Goal: Task Accomplishment & Management: Use online tool/utility

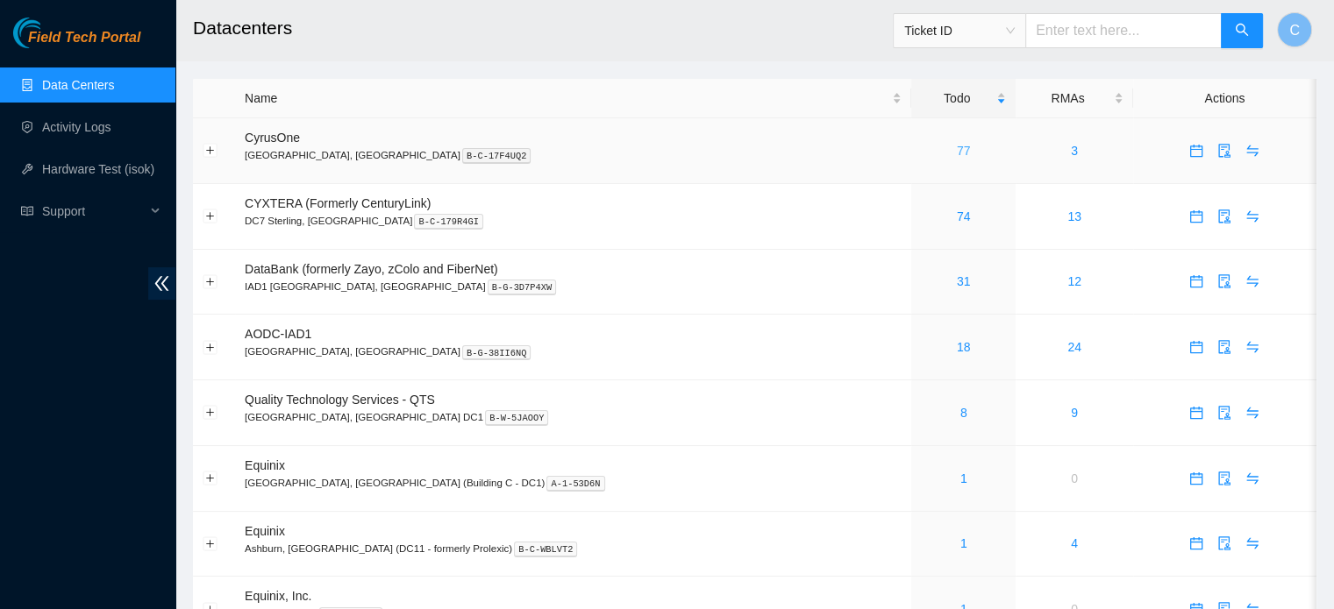
click at [957, 147] on link "77" at bounding box center [964, 151] width 14 height 14
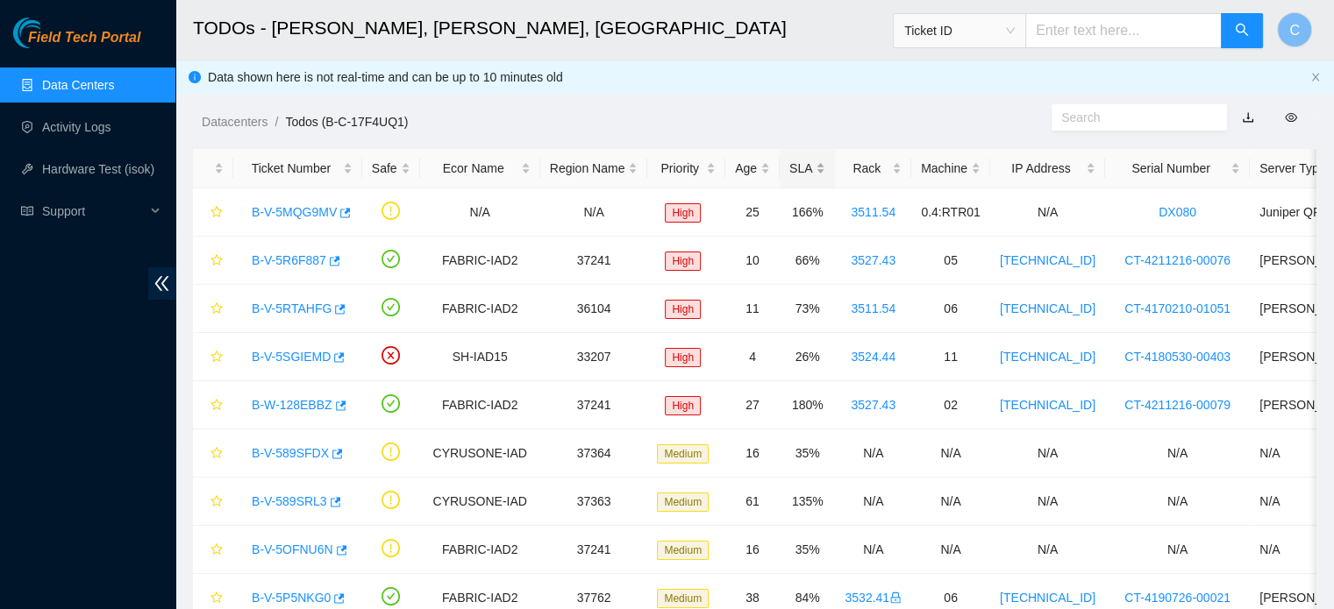
click at [797, 173] on div "SLA" at bounding box center [807, 168] width 36 height 19
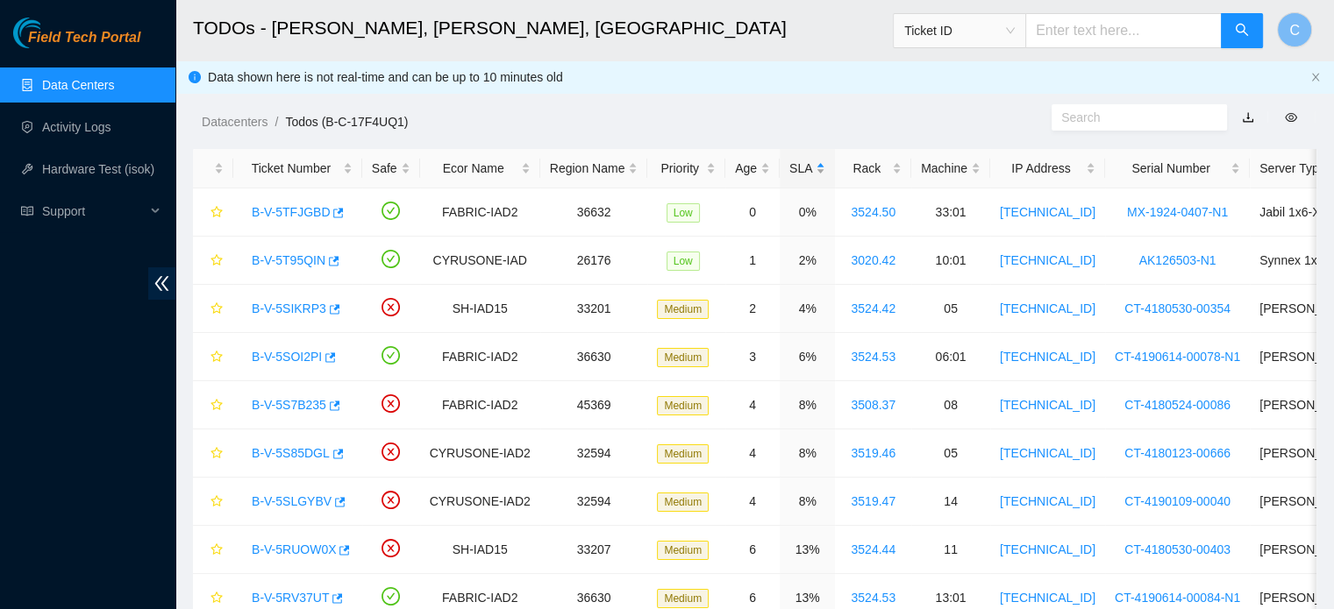
click at [797, 173] on div "SLA" at bounding box center [807, 168] width 36 height 19
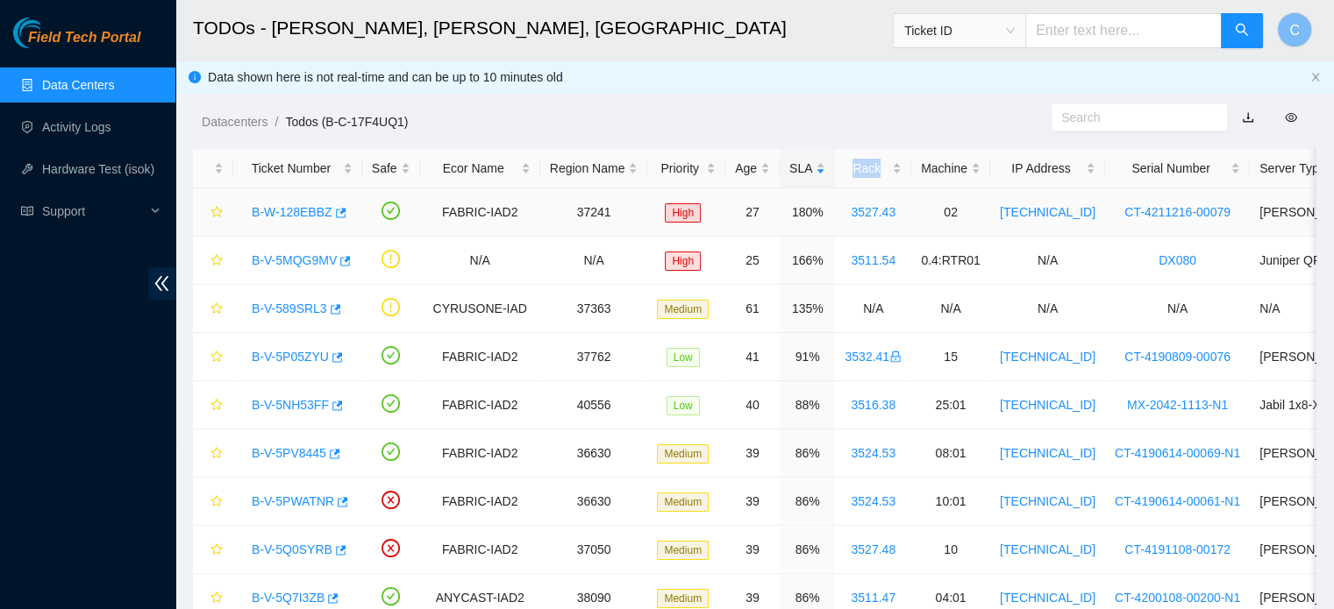
click at [282, 215] on link "B-W-128EBBZ" at bounding box center [292, 212] width 81 height 14
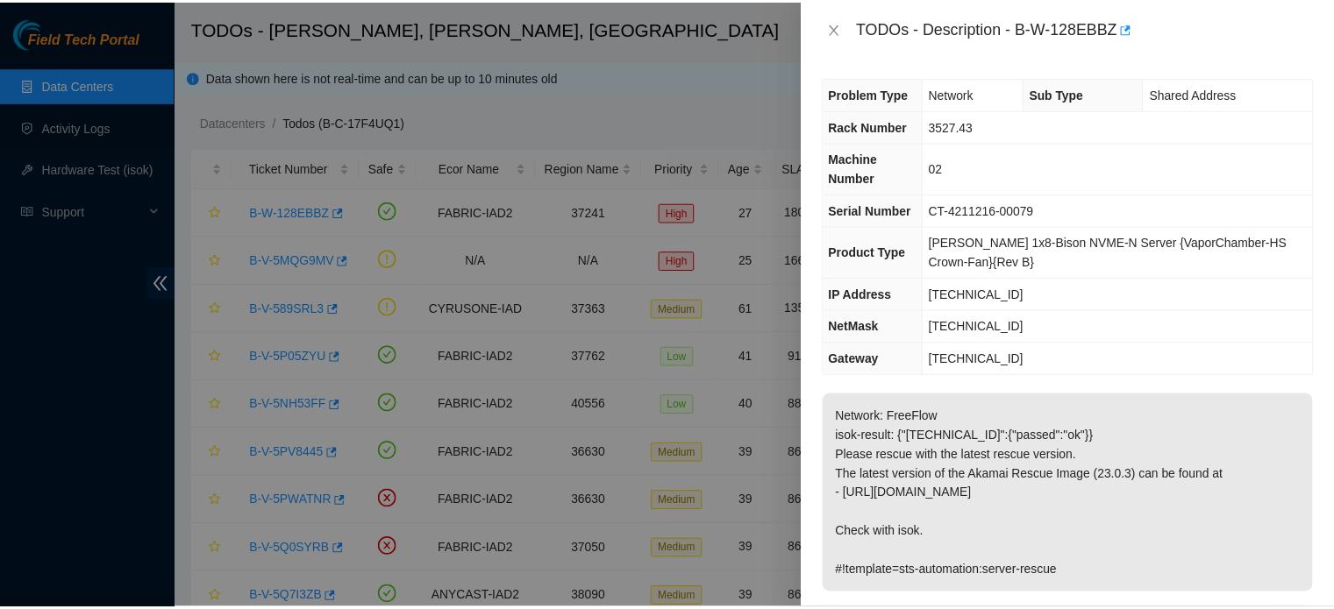
scroll to position [67, 0]
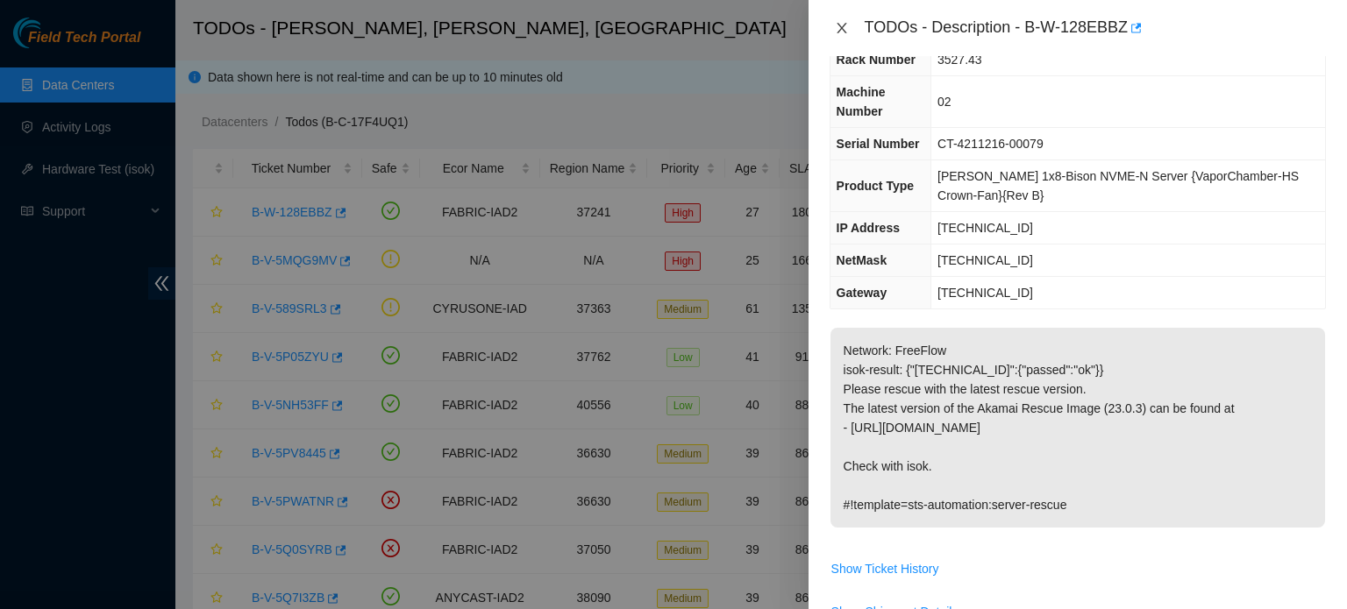
click at [838, 31] on icon "close" at bounding box center [842, 28] width 10 height 11
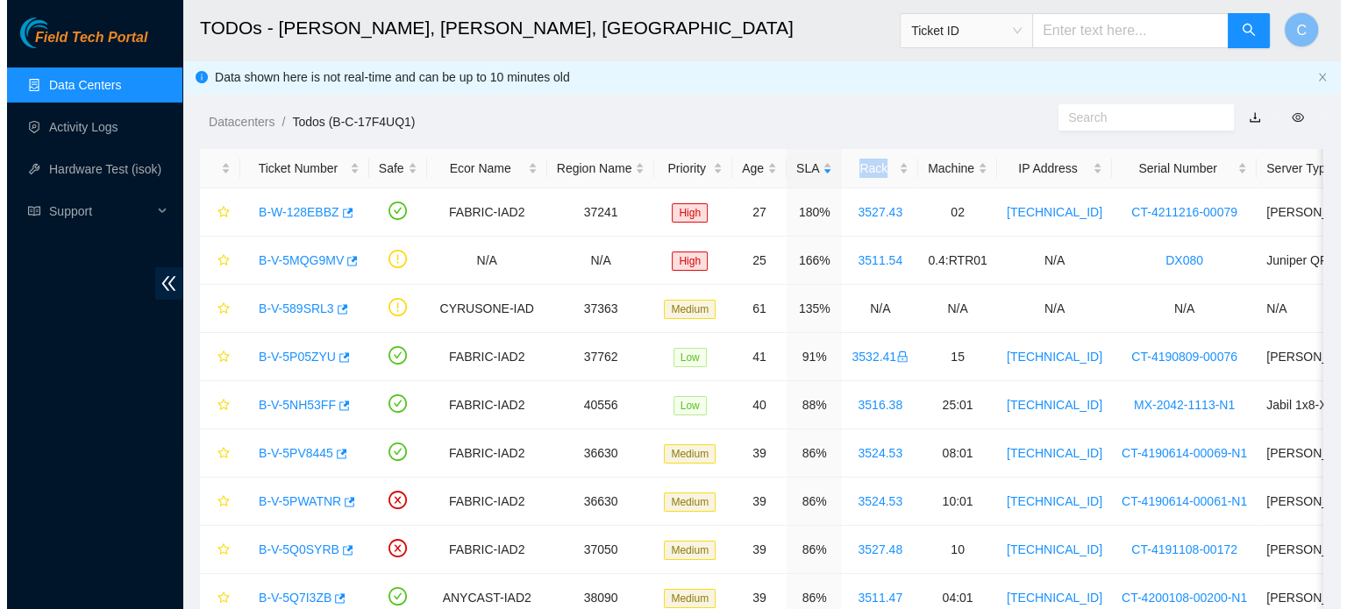
scroll to position [86, 0]
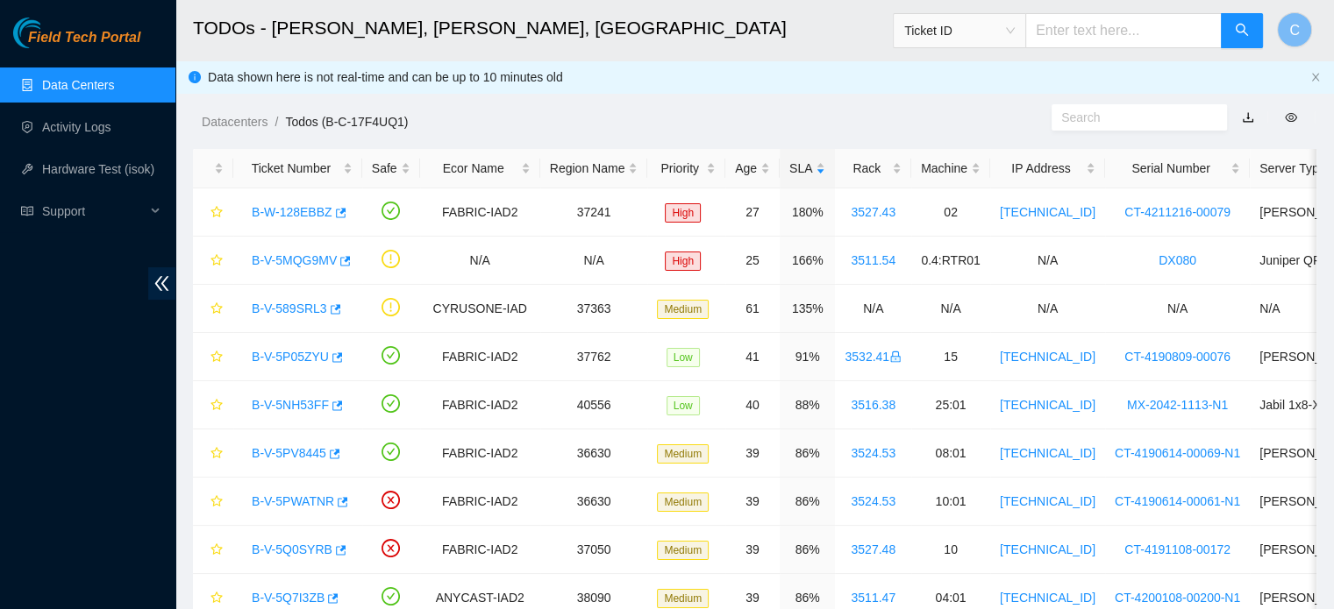
click at [828, 99] on div "Datacenters / Todos (B-C-17F4UQ1) /" at bounding box center [609, 82] width 869 height 98
click at [281, 258] on link "B-V-5MQG9MV" at bounding box center [294, 260] width 85 height 14
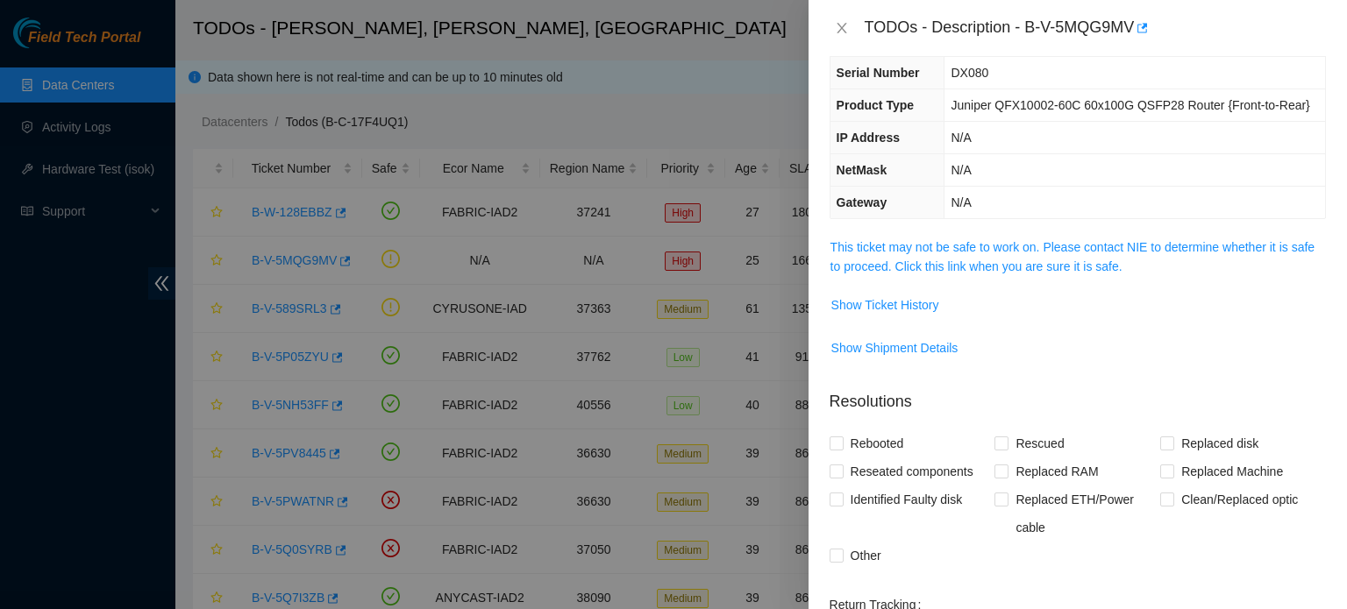
scroll to position [67, 0]
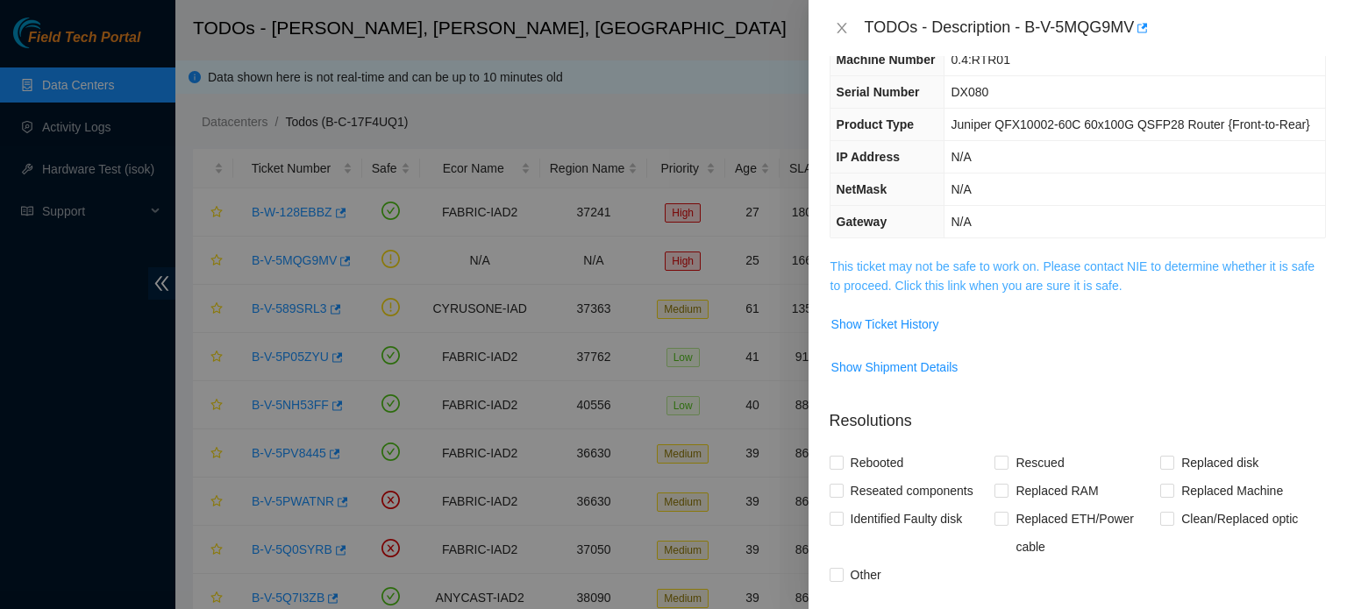
click at [890, 269] on link "This ticket may not be safe to work on. Please contact NIE to determine whether…" at bounding box center [1072, 276] width 484 height 33
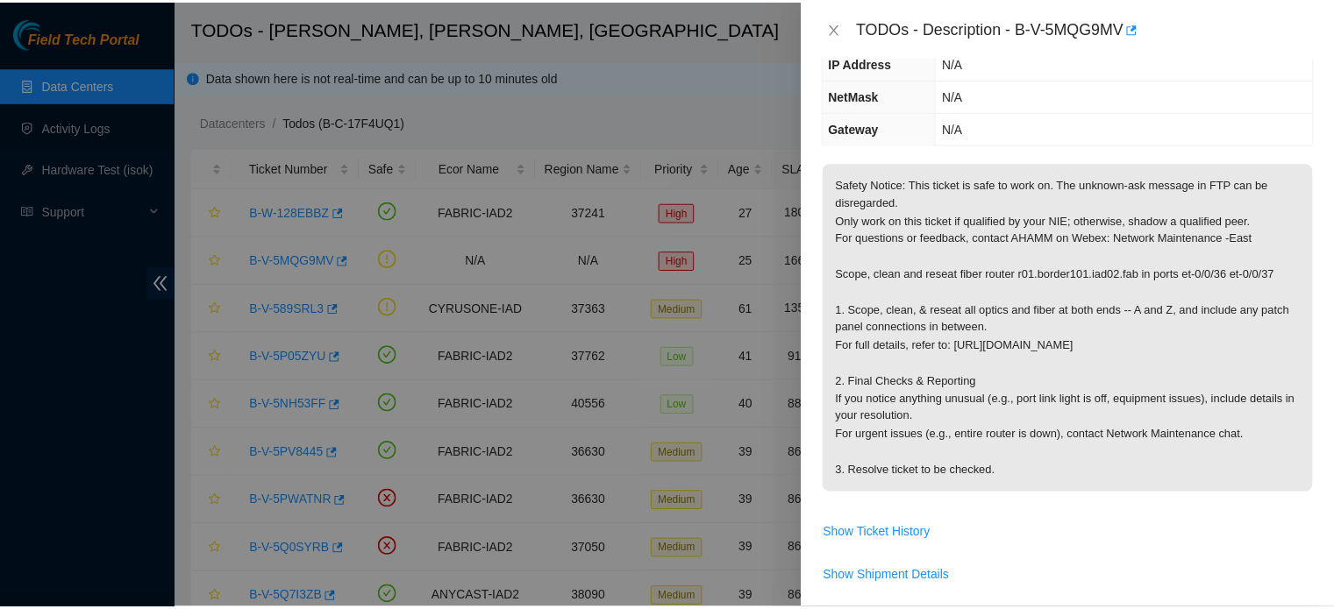
scroll to position [161, 0]
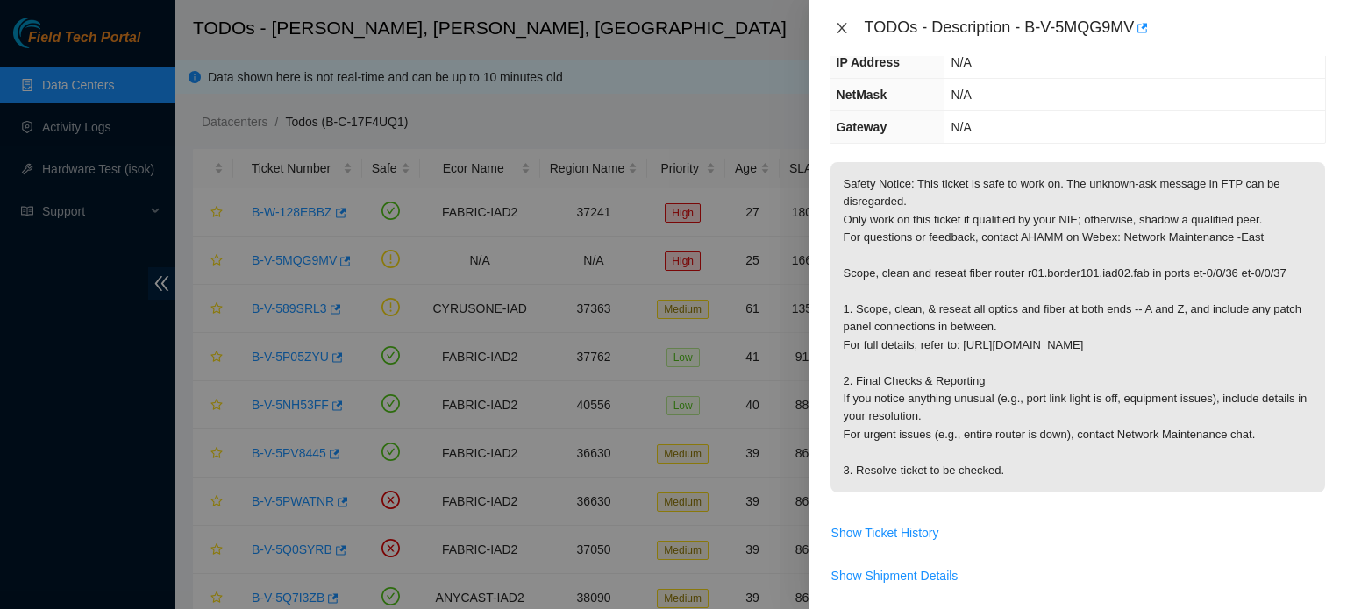
click at [845, 22] on icon "close" at bounding box center [842, 28] width 14 height 14
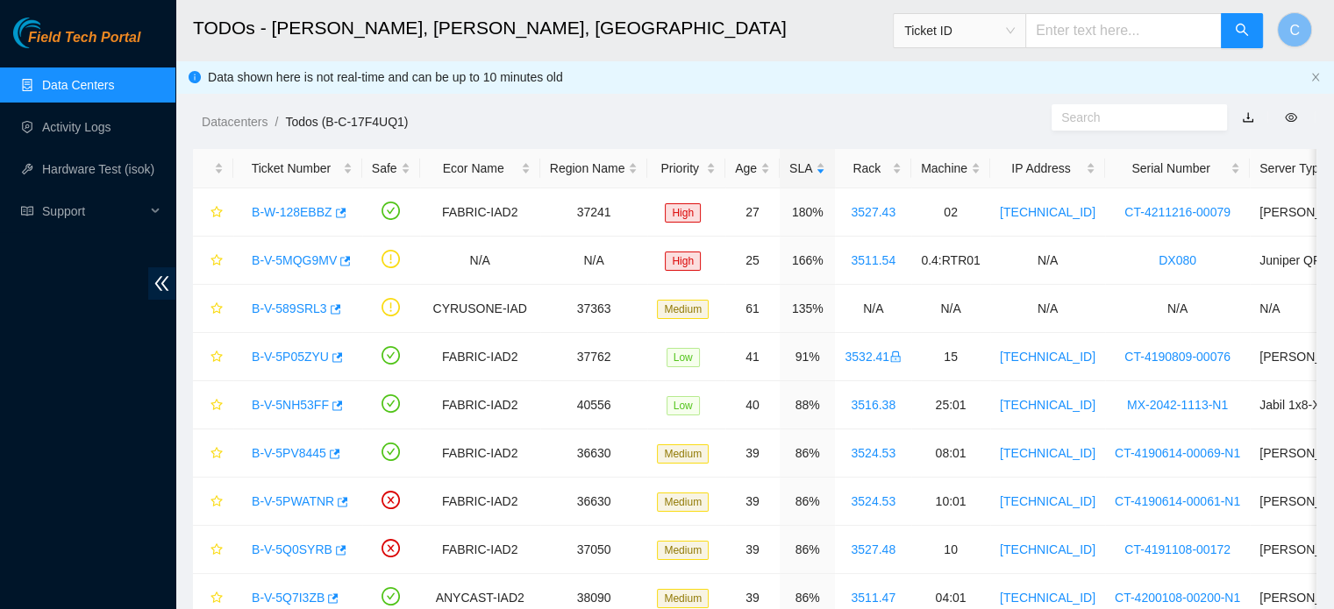
scroll to position [219, 0]
click at [1315, 75] on icon "close" at bounding box center [1315, 77] width 11 height 11
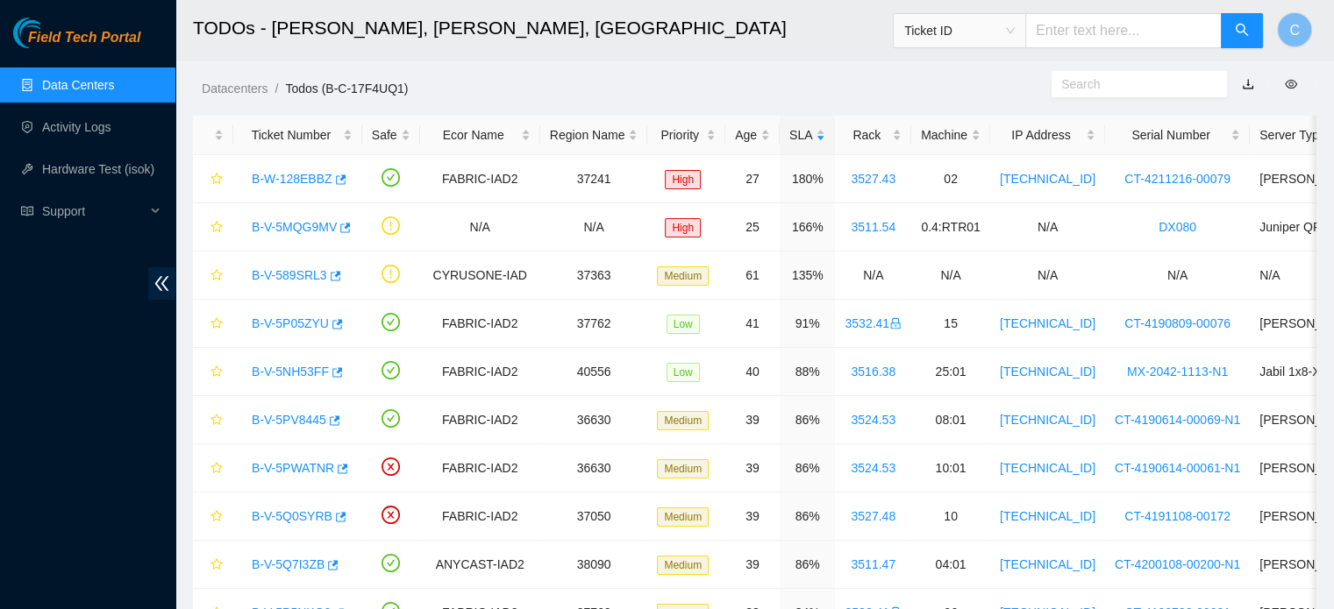
click at [954, 86] on ol "Datacenters / Todos (B-C-17F4UQ1) /" at bounding box center [623, 88] width 843 height 19
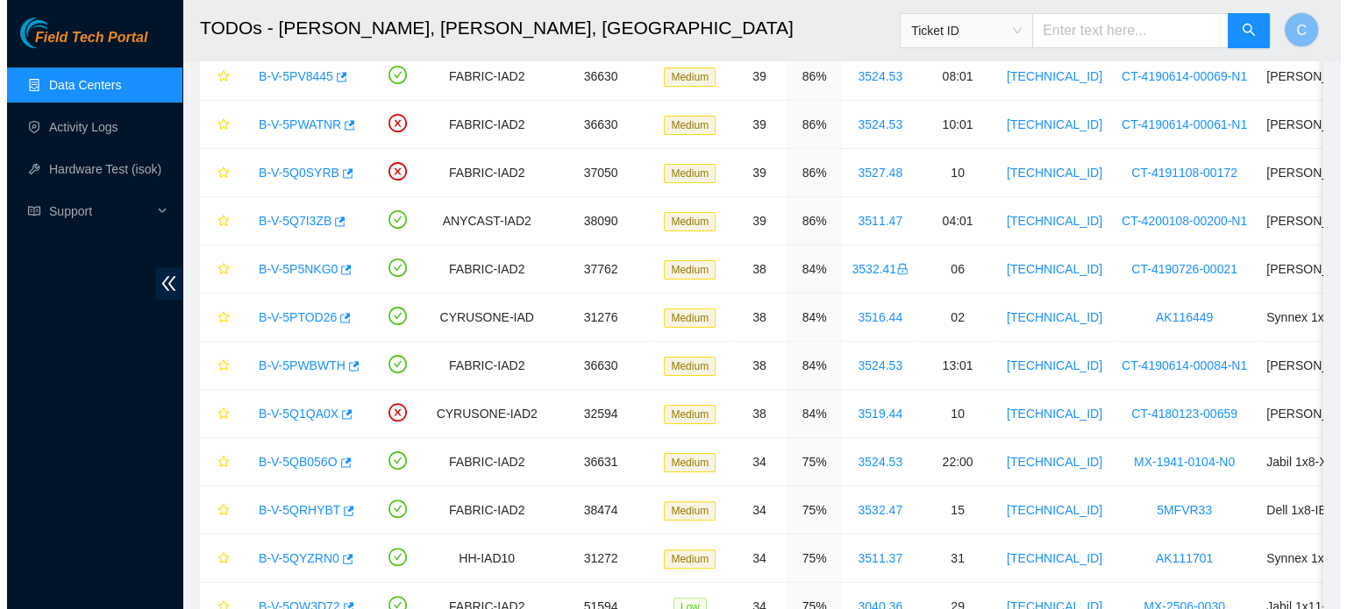
scroll to position [0, 0]
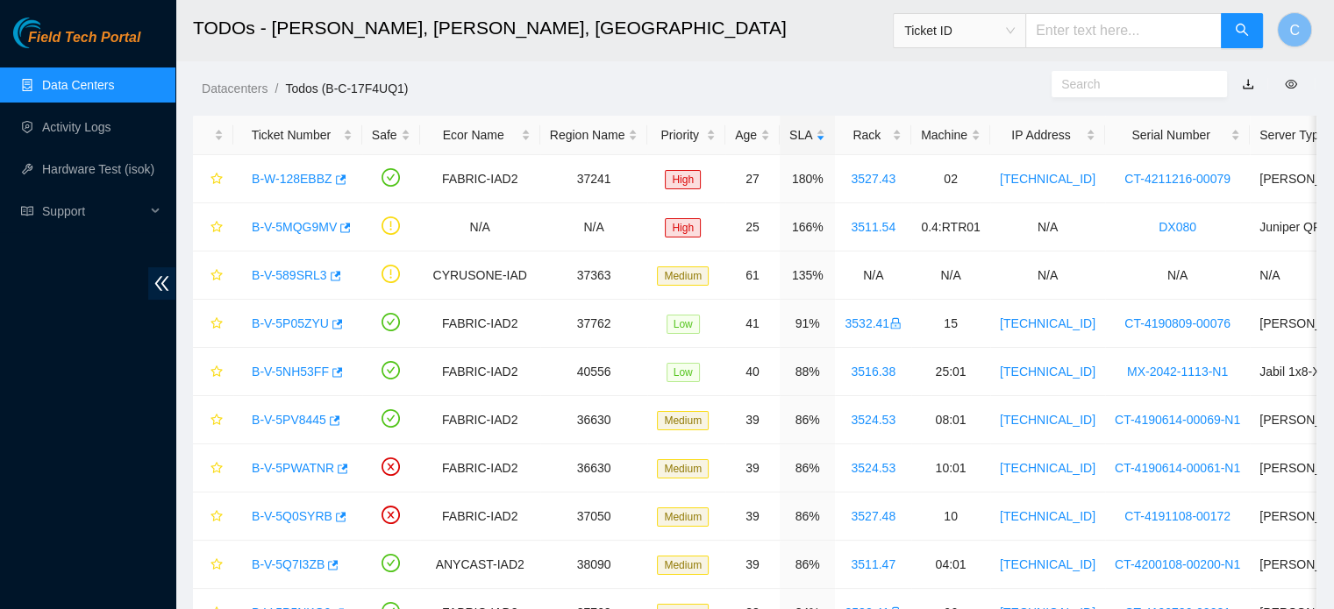
click at [613, 83] on ol "Datacenters / Todos (B-C-17F4UQ1) /" at bounding box center [623, 88] width 843 height 19
drag, startPoint x: 702, startPoint y: 90, endPoint x: 464, endPoint y: 21, distance: 247.6
click at [464, 21] on h2 "TODOs - [PERSON_NAME], [PERSON_NAME], [GEOGRAPHIC_DATA]" at bounding box center [647, 28] width 909 height 56
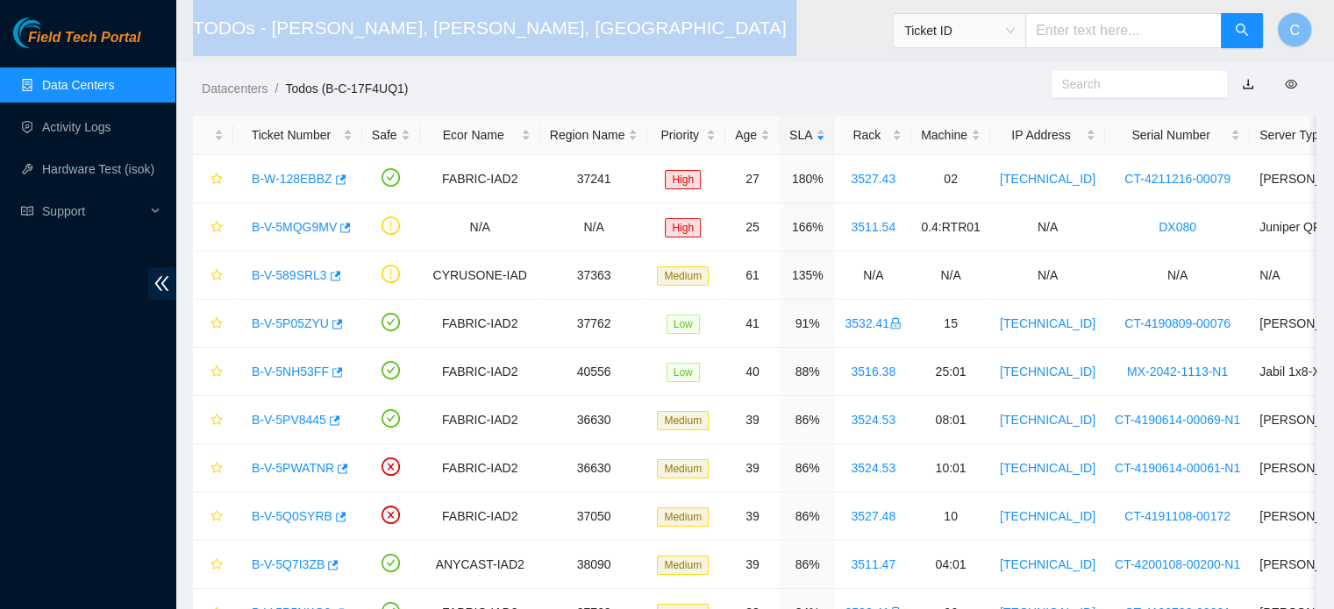
drag, startPoint x: 465, startPoint y: 28, endPoint x: 182, endPoint y: 48, distance: 283.1
click at [182, 48] on header "TODOs - [PERSON_NAME], [PERSON_NAME], [GEOGRAPHIC_DATA] Ticket ID C" at bounding box center [842, 30] width 1334 height 61
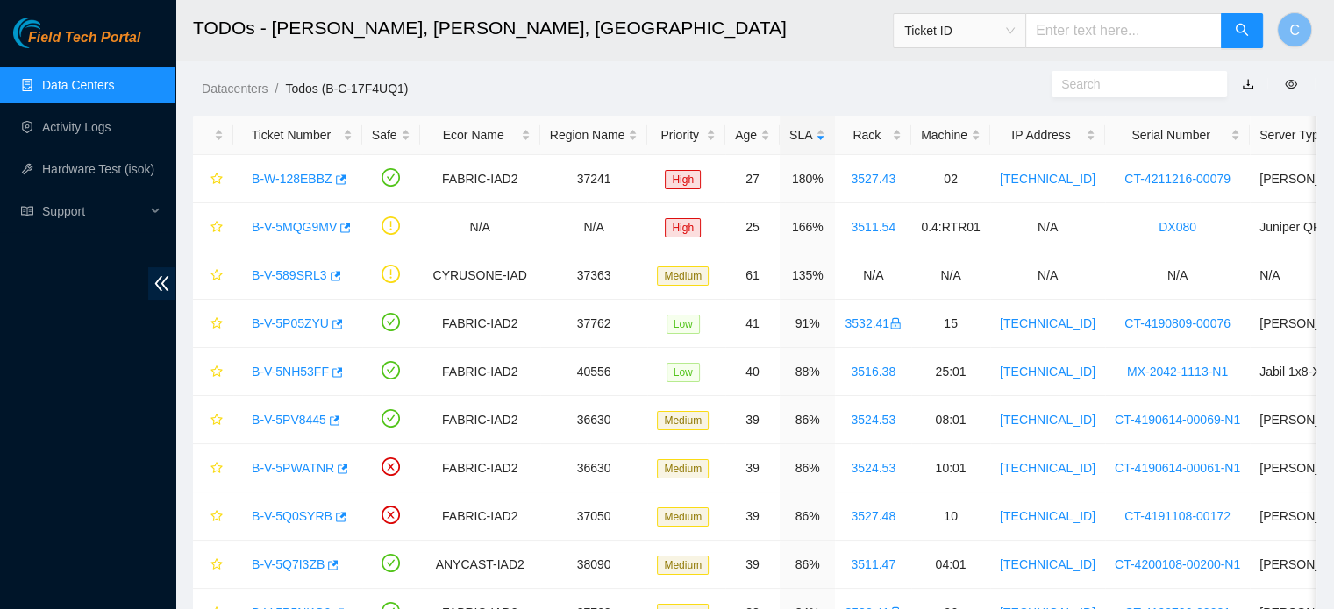
click at [449, 27] on h2 "TODOs - [PERSON_NAME], [PERSON_NAME], [GEOGRAPHIC_DATA]" at bounding box center [647, 28] width 909 height 56
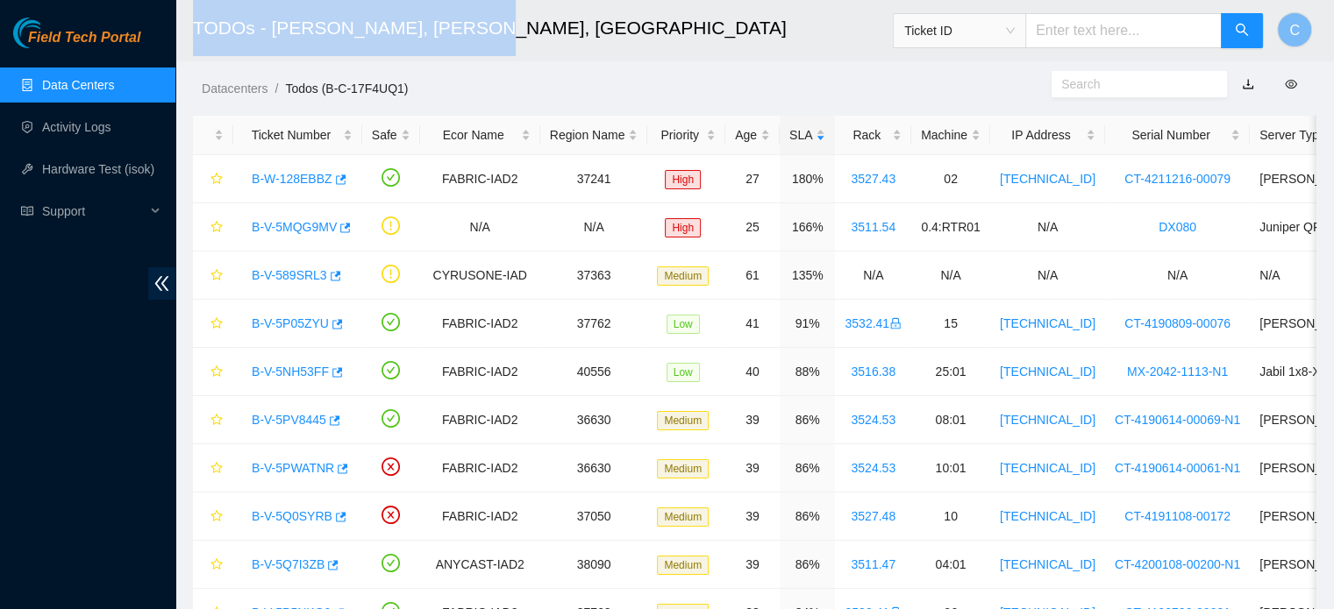
drag, startPoint x: 456, startPoint y: 30, endPoint x: 193, endPoint y: 27, distance: 263.1
click at [193, 27] on h2 "TODOs - [PERSON_NAME], [PERSON_NAME], [GEOGRAPHIC_DATA]" at bounding box center [647, 28] width 909 height 56
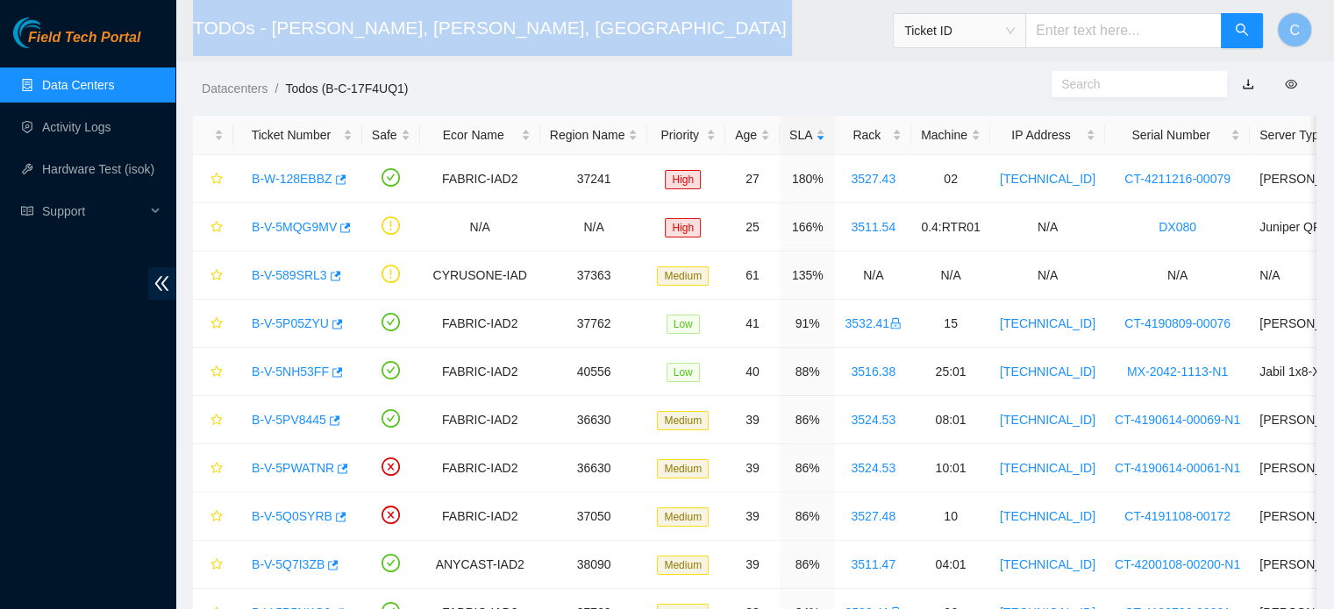
drag, startPoint x: 189, startPoint y: 24, endPoint x: 460, endPoint y: 47, distance: 271.1
click at [460, 47] on header "TODOs - [PERSON_NAME], [PERSON_NAME], [GEOGRAPHIC_DATA] Ticket ID C" at bounding box center [842, 30] width 1334 height 61
click at [460, 47] on h2 "TODOs - [PERSON_NAME], [PERSON_NAME], [GEOGRAPHIC_DATA]" at bounding box center [647, 28] width 909 height 56
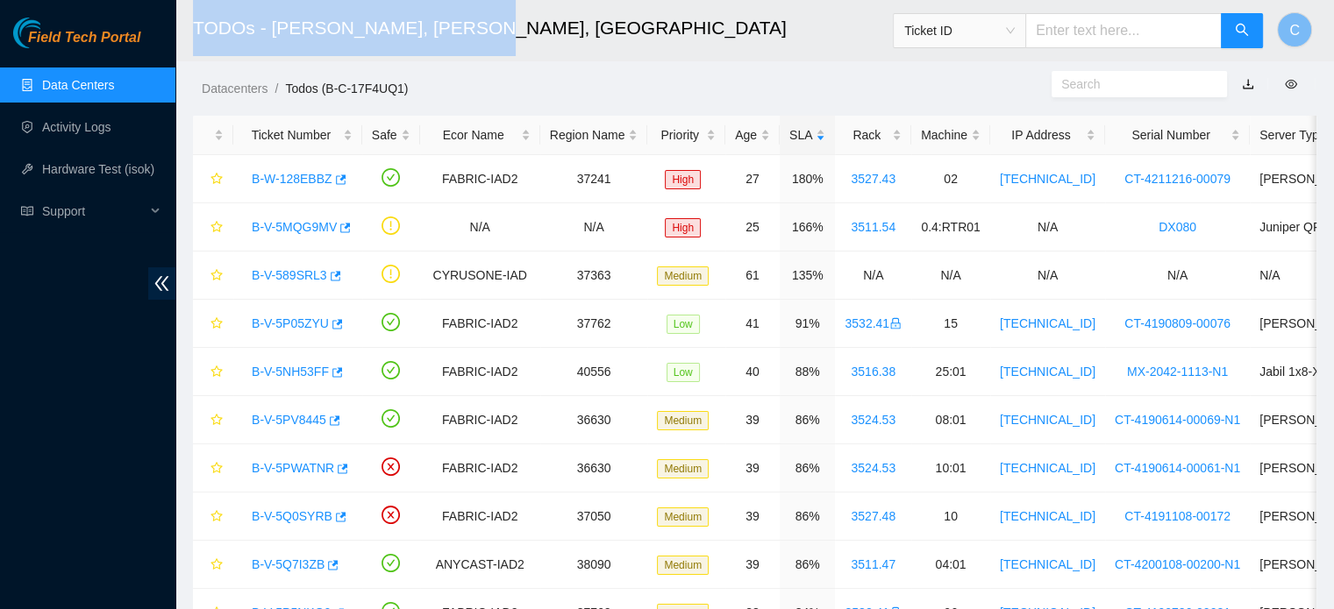
drag, startPoint x: 453, startPoint y: 33, endPoint x: 193, endPoint y: 29, distance: 260.5
click at [193, 29] on h2 "TODOs - [PERSON_NAME], [PERSON_NAME], [GEOGRAPHIC_DATA]" at bounding box center [647, 28] width 909 height 56
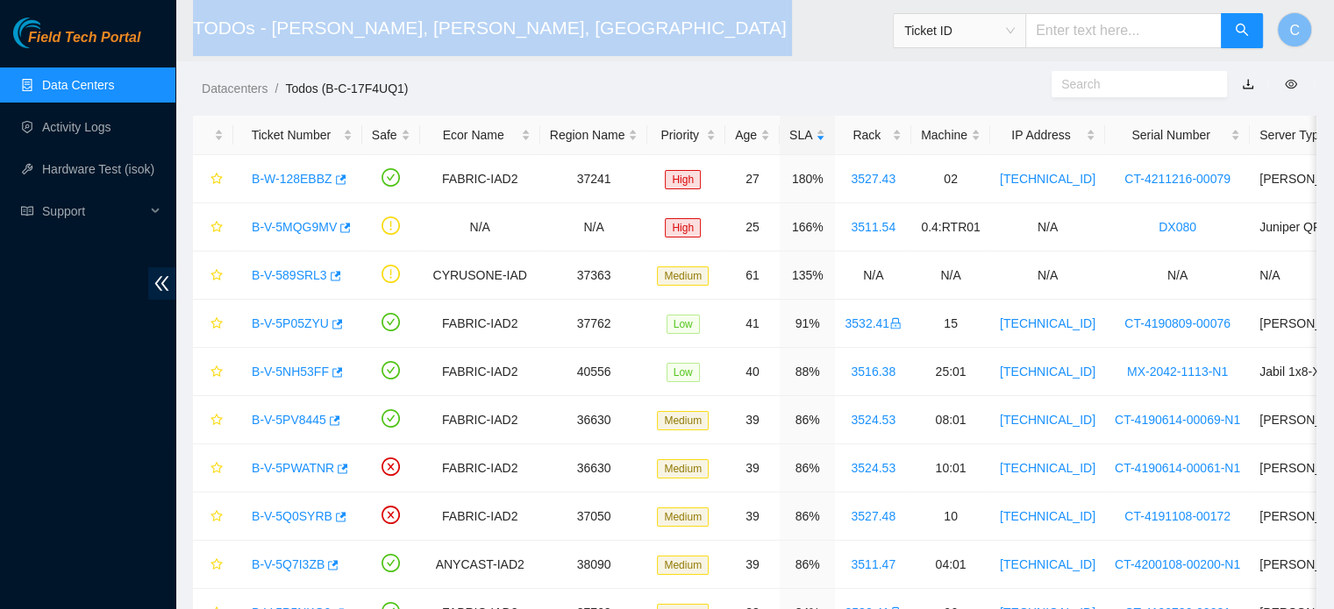
drag, startPoint x: 193, startPoint y: 29, endPoint x: 462, endPoint y: 55, distance: 270.5
click at [462, 55] on h2 "TODOs - [PERSON_NAME], [PERSON_NAME], [GEOGRAPHIC_DATA]" at bounding box center [647, 28] width 909 height 56
click at [458, 47] on h2 "TODOs - [PERSON_NAME], [PERSON_NAME], [GEOGRAPHIC_DATA]" at bounding box center [647, 28] width 909 height 56
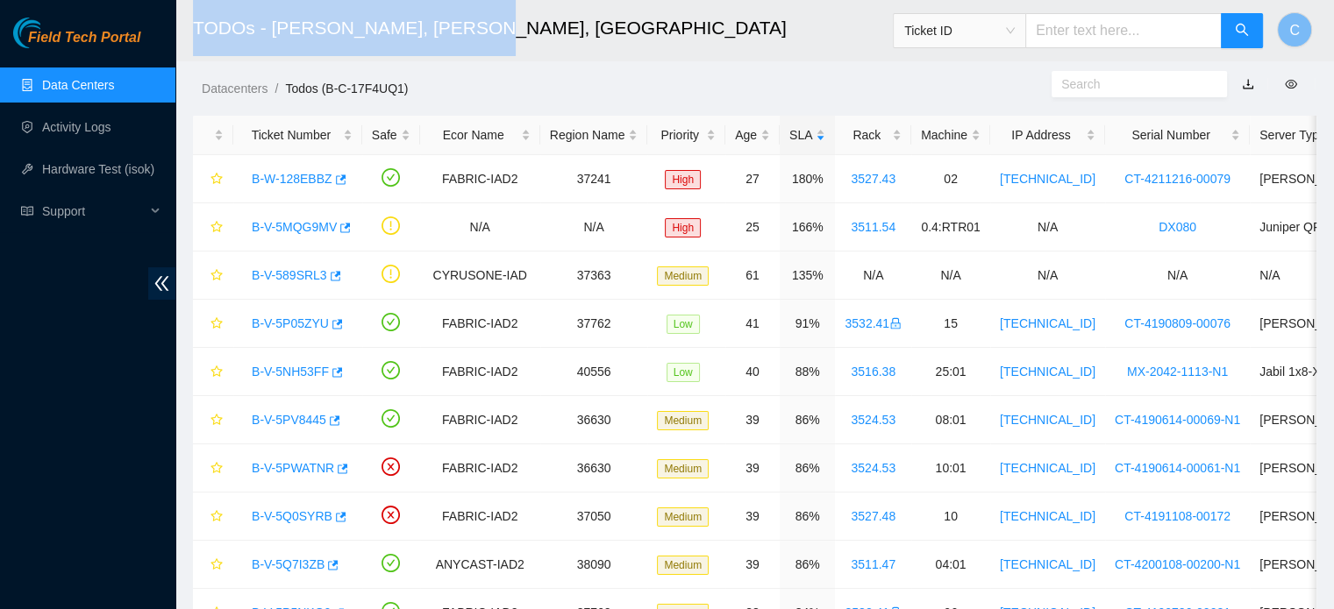
drag, startPoint x: 454, startPoint y: 30, endPoint x: 188, endPoint y: 43, distance: 266.9
click at [188, 43] on header "TODOs - [PERSON_NAME], [PERSON_NAME], [GEOGRAPHIC_DATA] Ticket ID C" at bounding box center [842, 30] width 1334 height 61
drag, startPoint x: 195, startPoint y: 32, endPoint x: 455, endPoint y: 21, distance: 260.7
click at [455, 21] on h2 "TODOs - [PERSON_NAME], [PERSON_NAME], [GEOGRAPHIC_DATA]" at bounding box center [647, 28] width 909 height 56
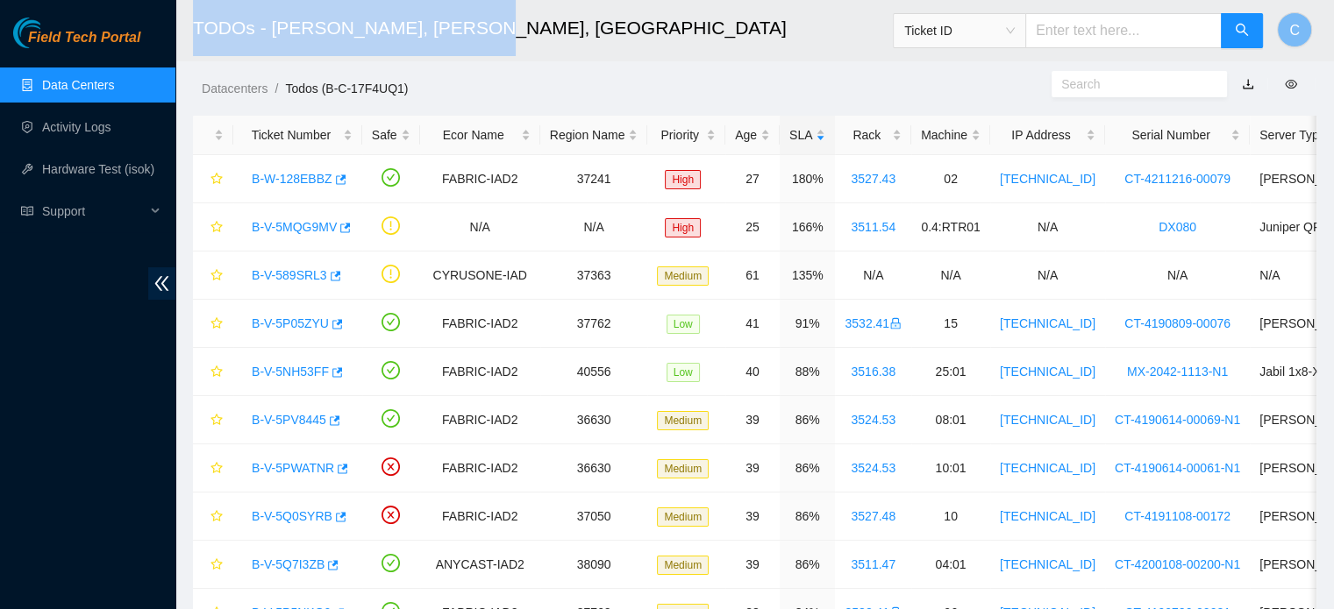
click at [455, 21] on h2 "TODOs - [PERSON_NAME], [PERSON_NAME], [GEOGRAPHIC_DATA]" at bounding box center [647, 28] width 909 height 56
drag, startPoint x: 453, startPoint y: 21, endPoint x: 194, endPoint y: 20, distance: 258.7
click at [194, 20] on h2 "TODOs - [PERSON_NAME], [PERSON_NAME], [GEOGRAPHIC_DATA]" at bounding box center [647, 28] width 909 height 56
drag, startPoint x: 194, startPoint y: 20, endPoint x: 442, endPoint y: 20, distance: 248.2
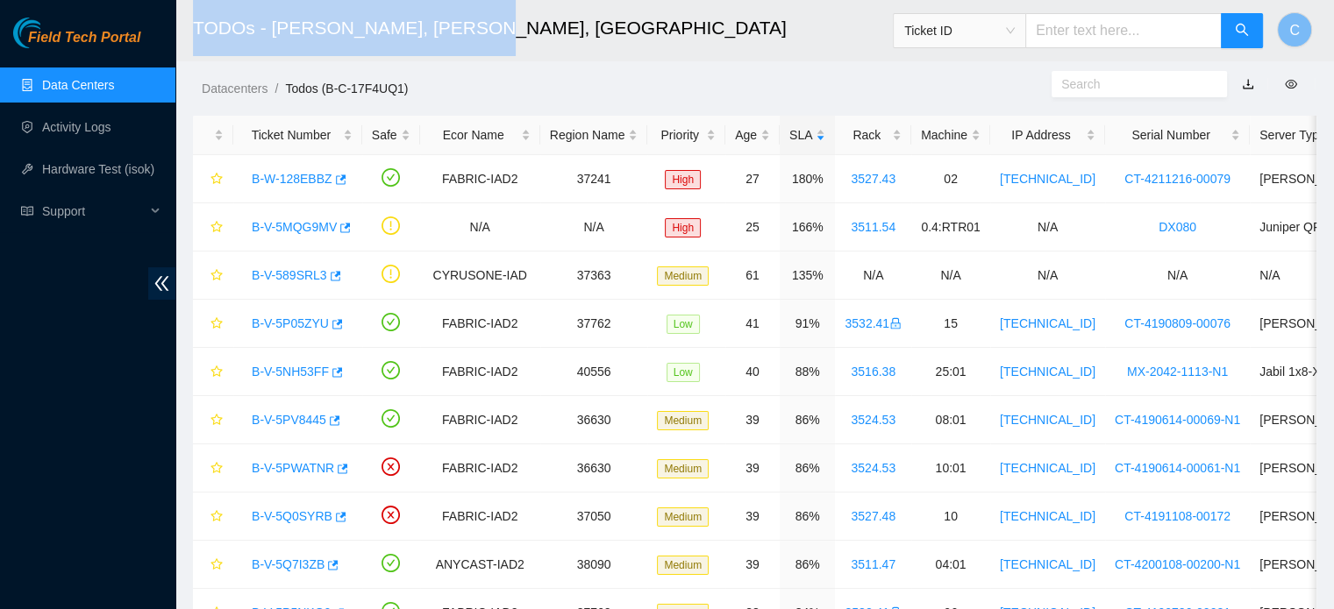
click at [442, 20] on h2 "TODOs - [PERSON_NAME], [PERSON_NAME], [GEOGRAPHIC_DATA]" at bounding box center [647, 28] width 909 height 56
drag, startPoint x: 451, startPoint y: 22, endPoint x: 193, endPoint y: 18, distance: 257.9
click at [193, 18] on h2 "TODOs - [PERSON_NAME], [PERSON_NAME], [GEOGRAPHIC_DATA]" at bounding box center [647, 28] width 909 height 56
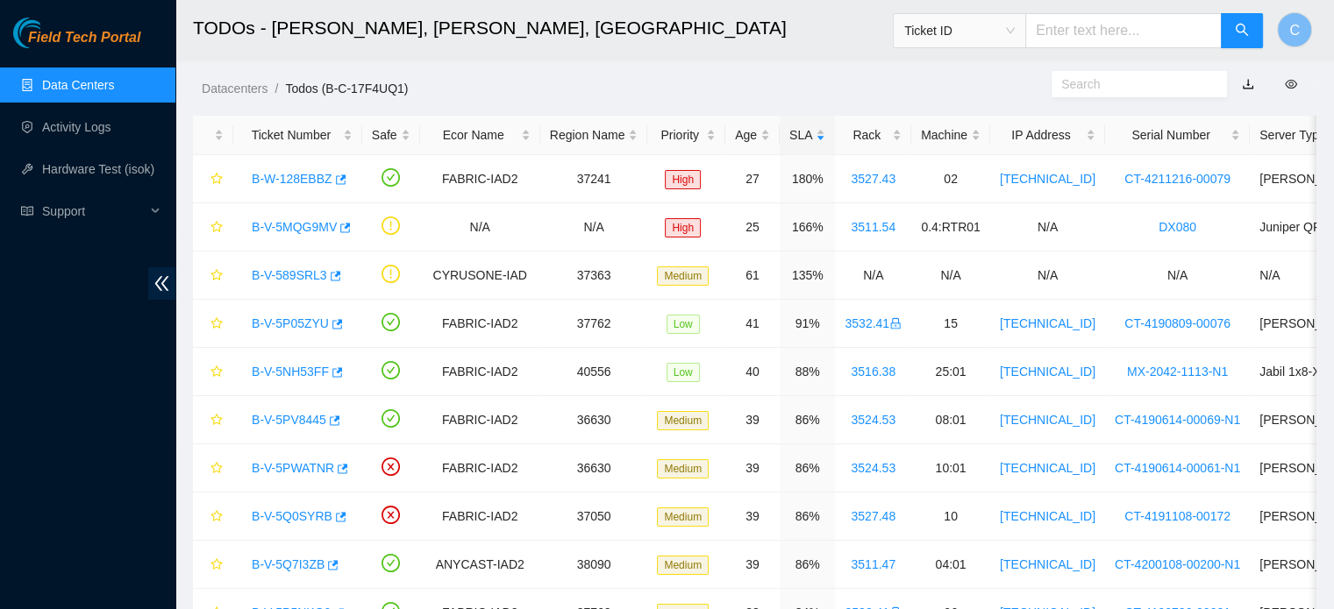
click at [460, 30] on h2 "TODOs - [PERSON_NAME], [PERSON_NAME], [GEOGRAPHIC_DATA]" at bounding box center [647, 28] width 909 height 56
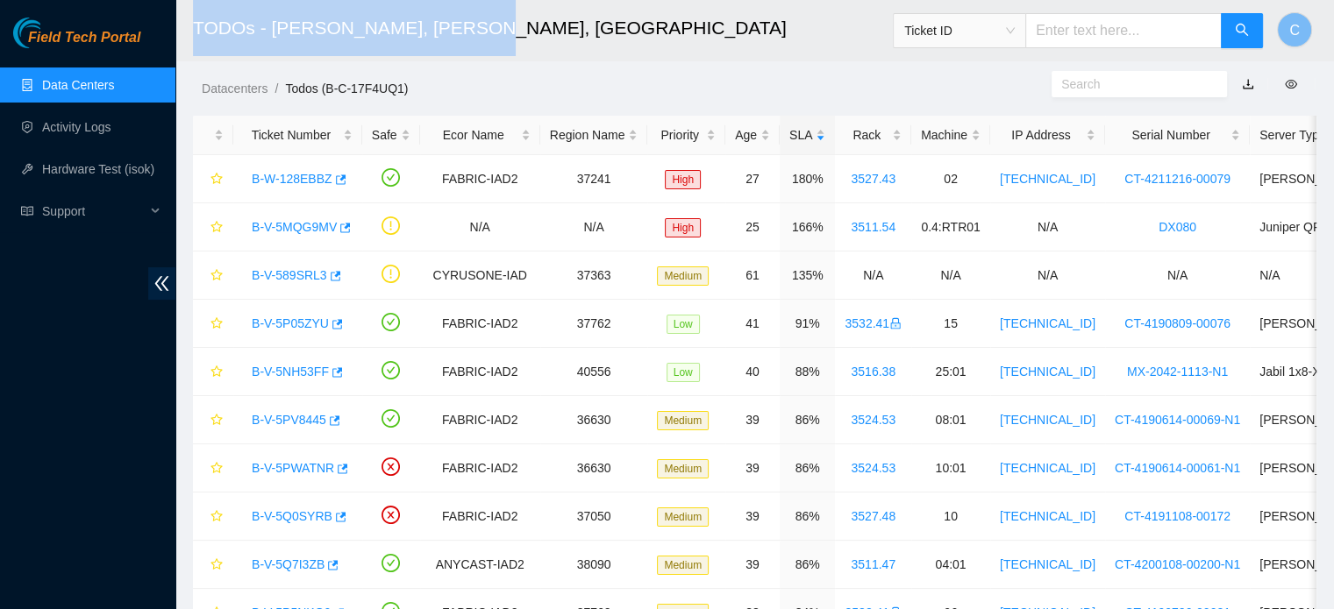
drag, startPoint x: 456, startPoint y: 30, endPoint x: 184, endPoint y: 27, distance: 271.9
click at [184, 27] on header "TODOs - [PERSON_NAME], [PERSON_NAME], [GEOGRAPHIC_DATA] Ticket ID C" at bounding box center [842, 30] width 1334 height 61
click at [187, 25] on header "TODOs - [PERSON_NAME], [PERSON_NAME], [GEOGRAPHIC_DATA] Ticket ID C" at bounding box center [842, 30] width 1334 height 61
drag, startPoint x: 189, startPoint y: 25, endPoint x: 456, endPoint y: 31, distance: 266.7
click at [456, 31] on header "TODOs - [PERSON_NAME], [PERSON_NAME], [GEOGRAPHIC_DATA] Ticket ID C" at bounding box center [842, 30] width 1334 height 61
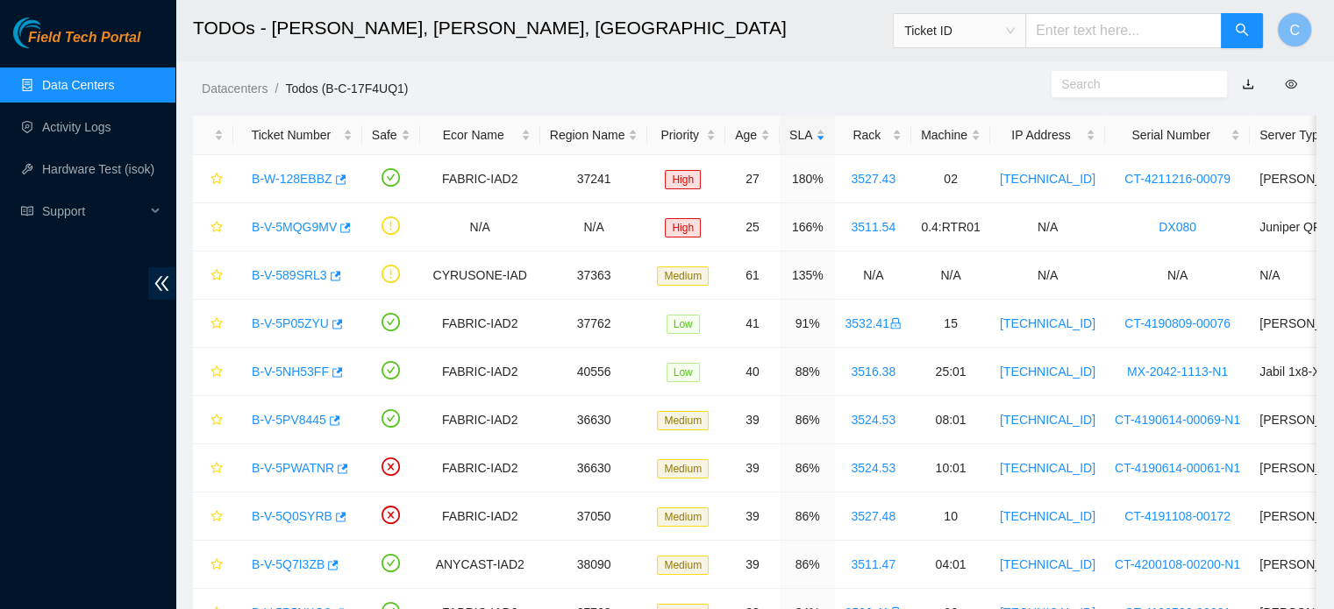
click at [456, 31] on h2 "TODOs - [PERSON_NAME], [PERSON_NAME], [GEOGRAPHIC_DATA]" at bounding box center [647, 28] width 909 height 56
drag, startPoint x: 436, startPoint y: 182, endPoint x: 510, endPoint y: 192, distance: 74.4
click at [510, 192] on td "FABRIC-IAD2" at bounding box center [480, 179] width 120 height 48
click at [518, 184] on td "FABRIC-IAD2" at bounding box center [480, 179] width 120 height 48
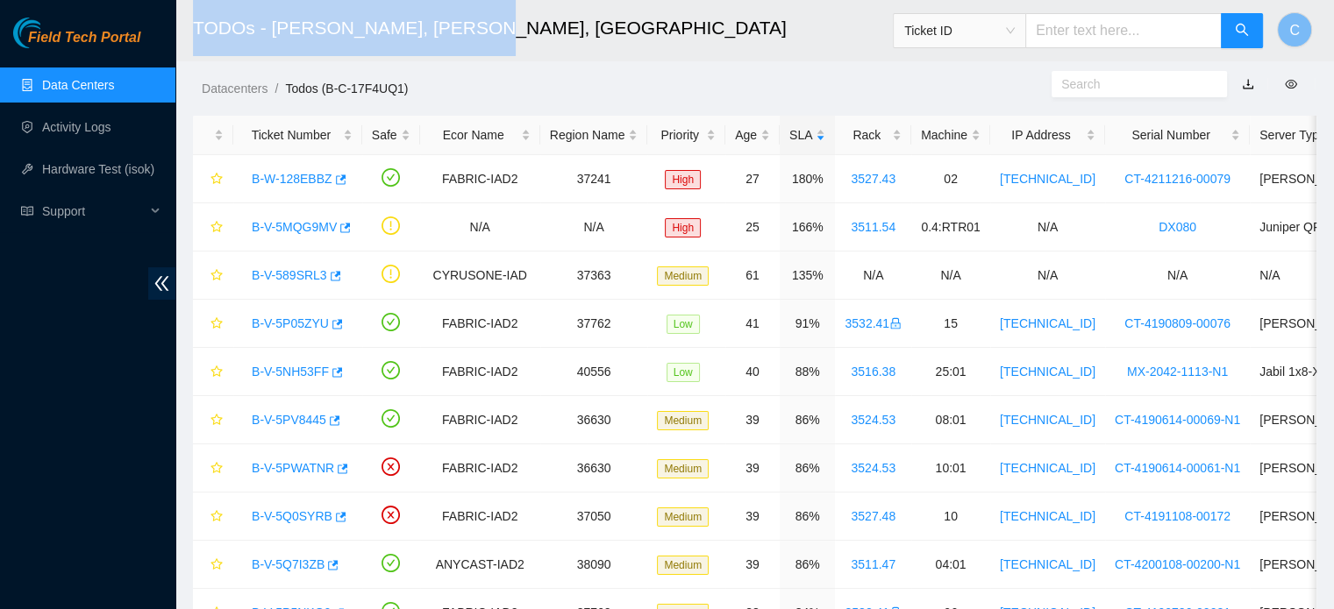
drag, startPoint x: 456, startPoint y: 27, endPoint x: 182, endPoint y: 38, distance: 273.8
click at [182, 38] on header "TODOs - [PERSON_NAME], [PERSON_NAME], [GEOGRAPHIC_DATA] Ticket ID C" at bounding box center [842, 30] width 1334 height 61
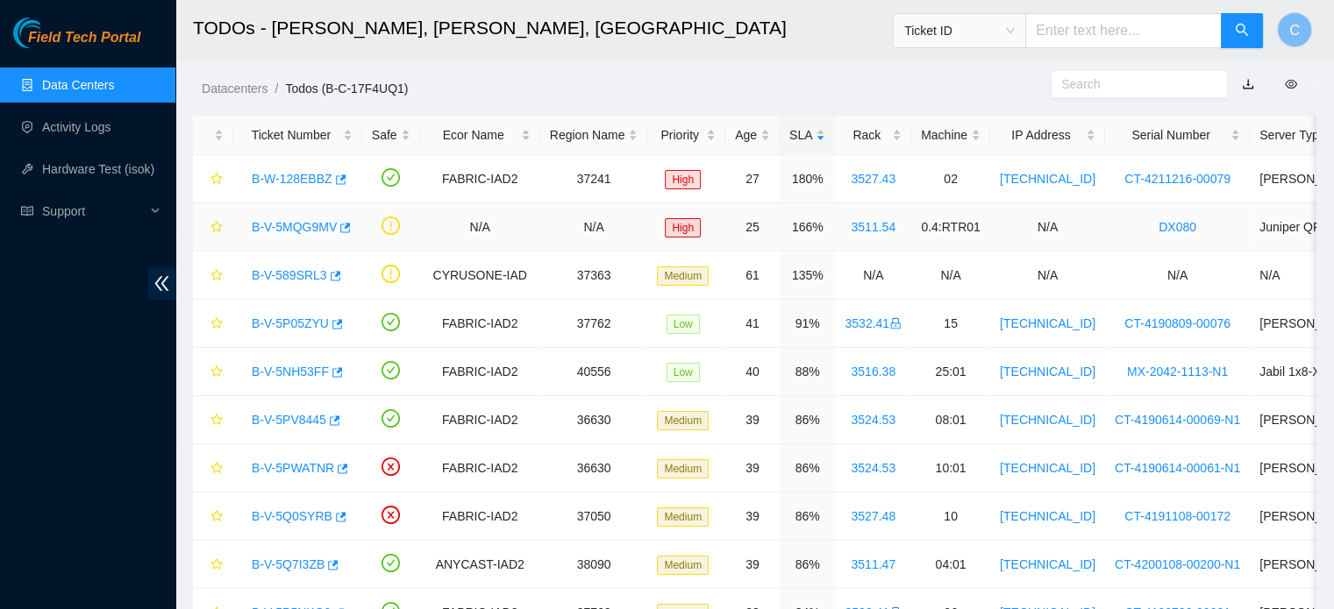
click at [310, 225] on link "B-V-5MQG9MV" at bounding box center [294, 227] width 85 height 14
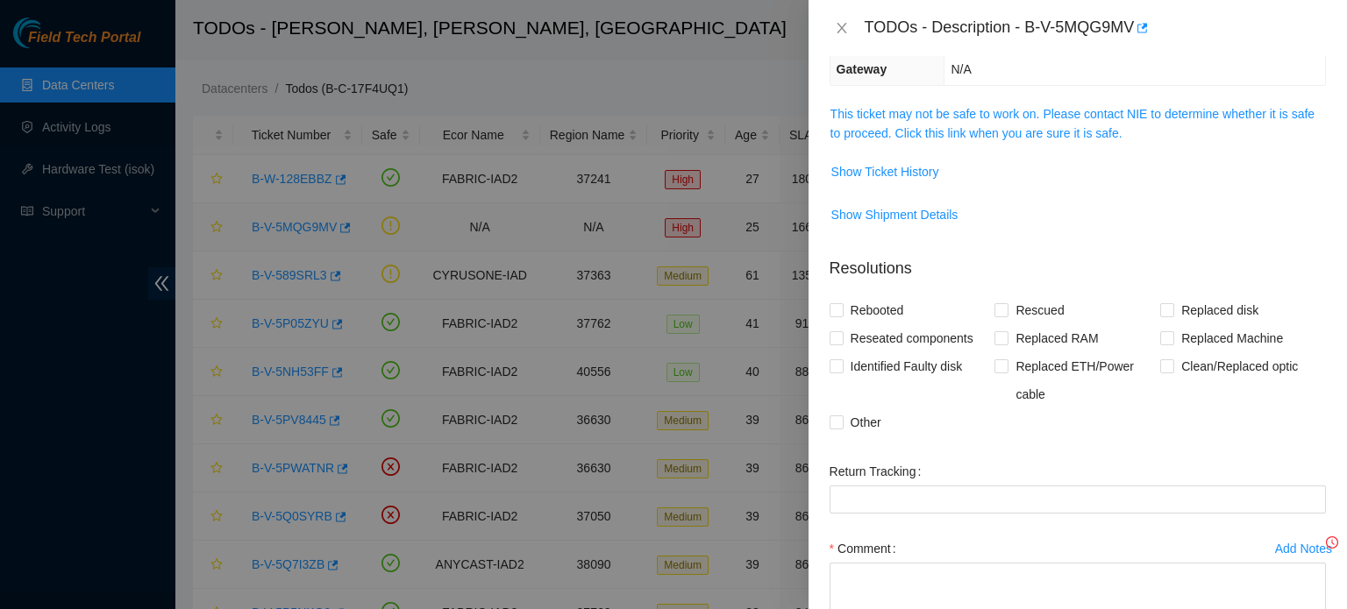
scroll to position [161, 0]
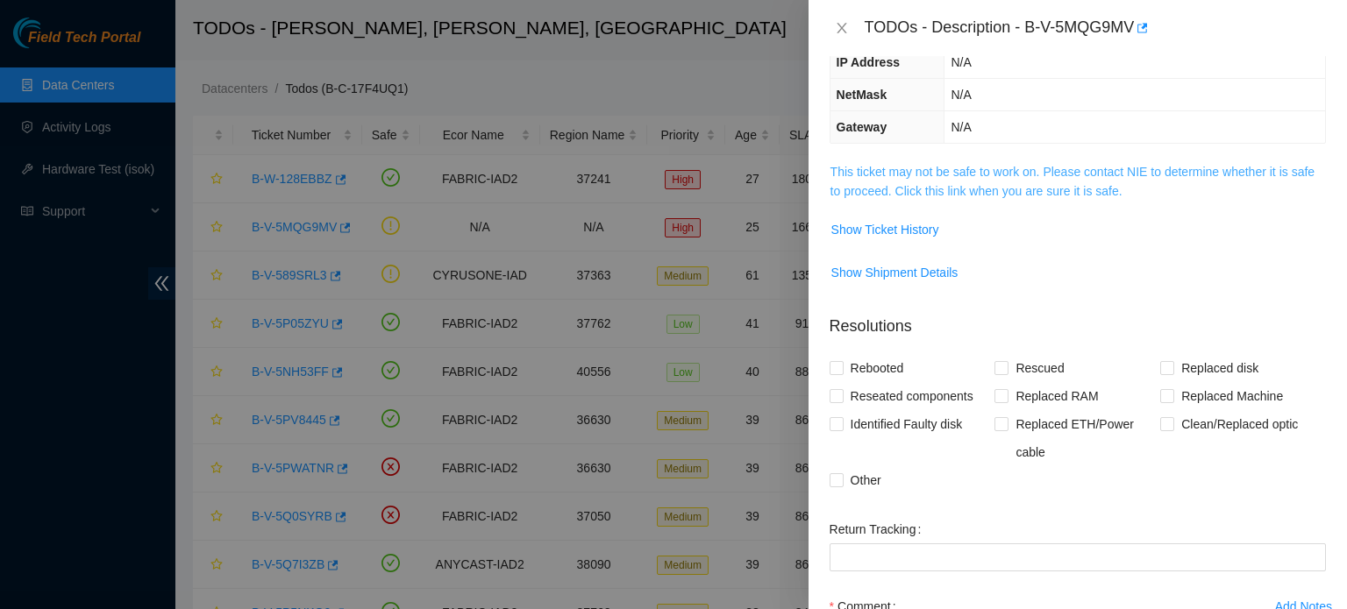
click at [1014, 165] on link "This ticket may not be safe to work on. Please contact NIE to determine whether…" at bounding box center [1072, 181] width 484 height 33
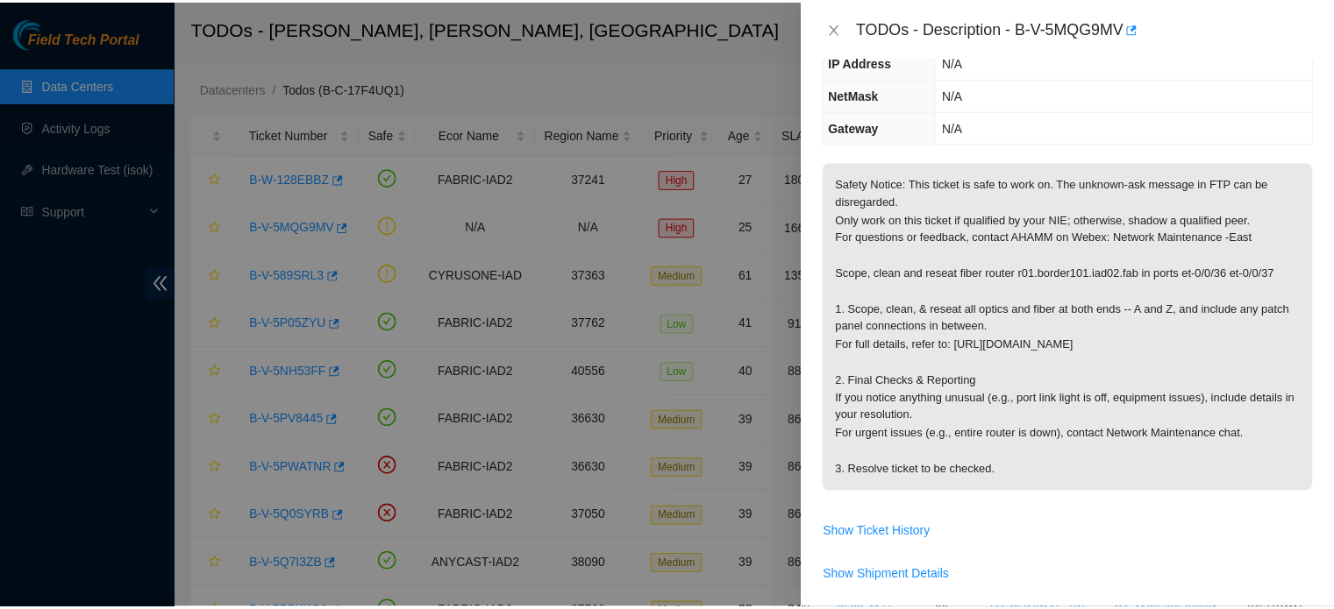
scroll to position [0, 0]
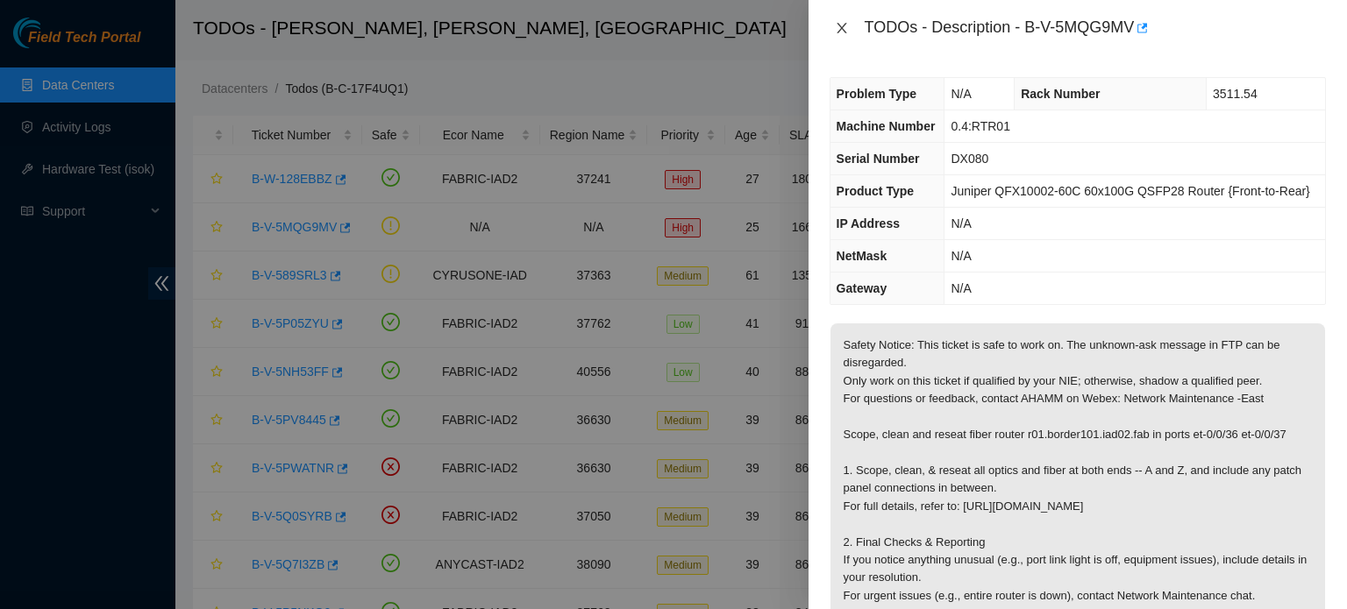
click at [844, 25] on icon "close" at bounding box center [842, 28] width 10 height 11
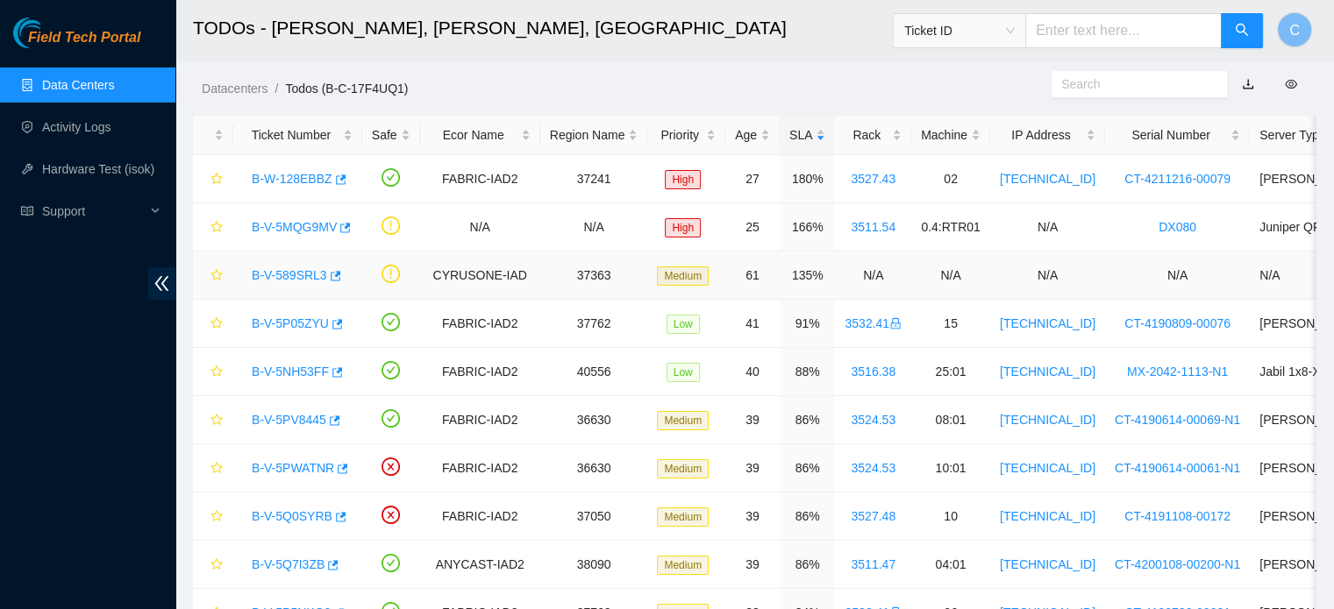
drag, startPoint x: 963, startPoint y: 276, endPoint x: 842, endPoint y: 272, distance: 121.1
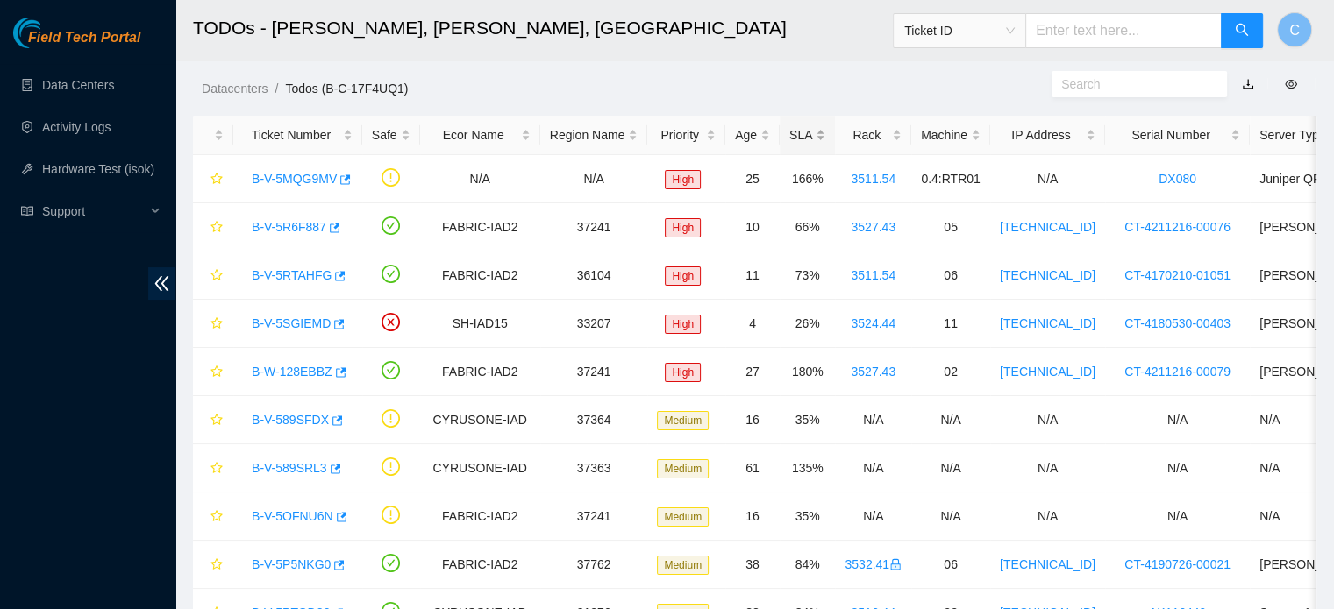
click at [789, 134] on div "SLA" at bounding box center [807, 134] width 36 height 19
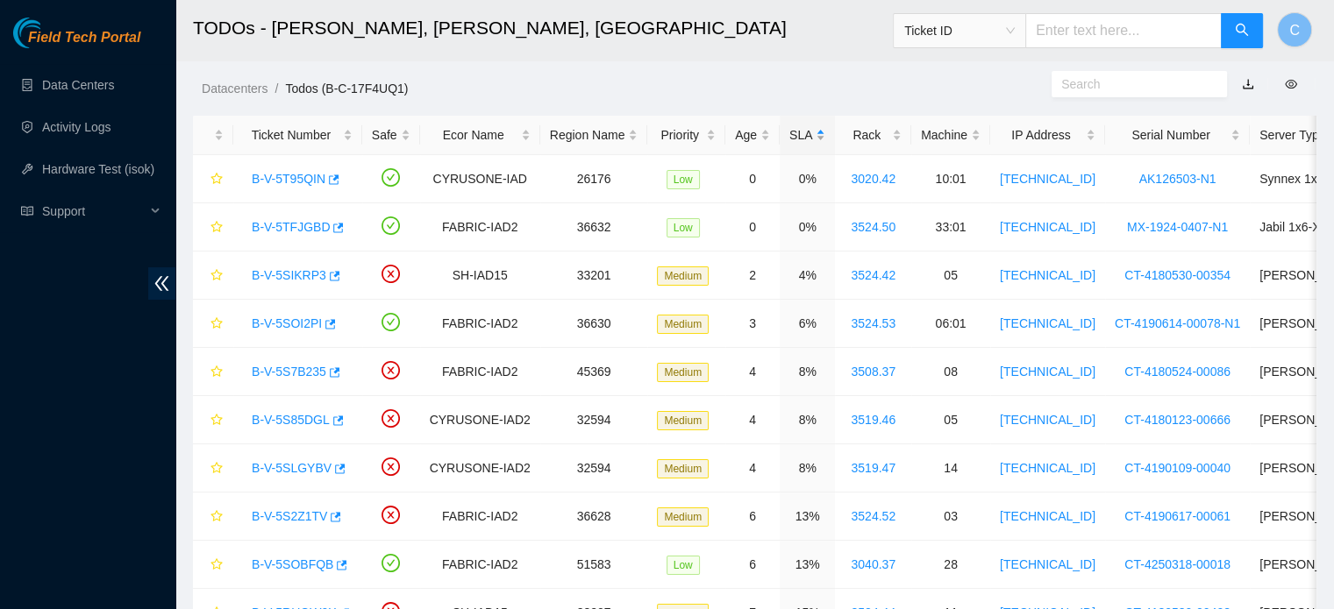
click at [789, 134] on div "SLA" at bounding box center [807, 134] width 36 height 19
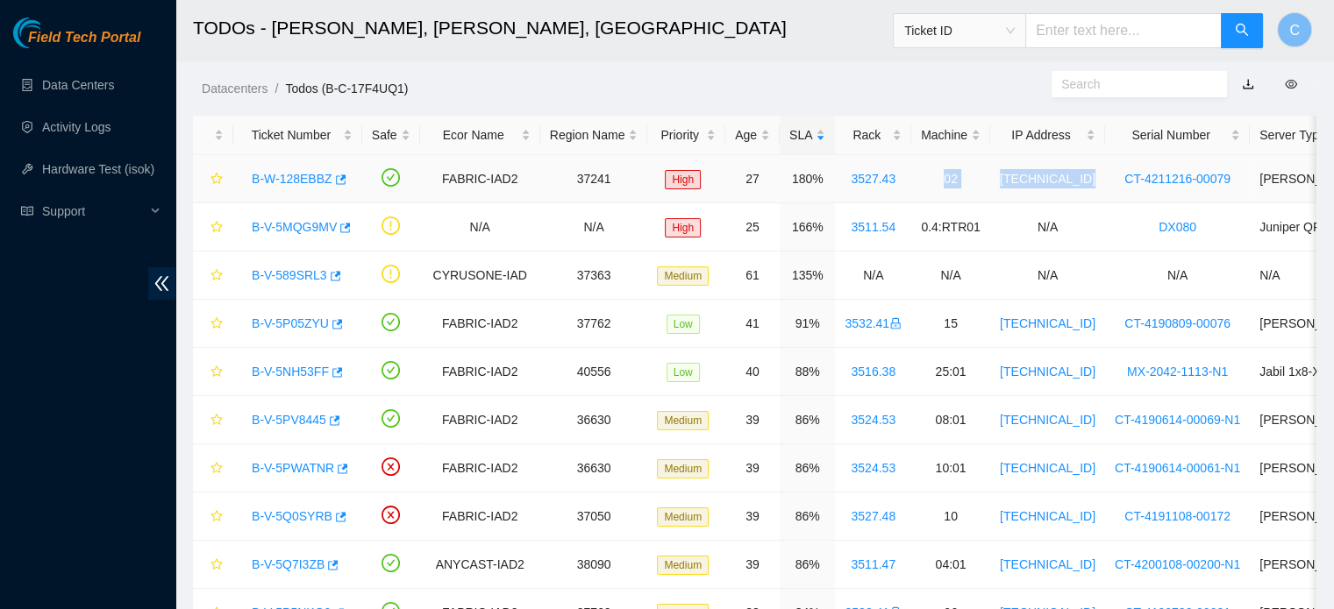
drag, startPoint x: 930, startPoint y: 181, endPoint x: 1085, endPoint y: 188, distance: 155.4
click at [1085, 188] on tr "B-W-128EBBZ FABRIC-IAD2 37241 High 27 180% 3527.43 02 23.207.199.165 CT-4211216…" at bounding box center [973, 179] width 1561 height 48
click at [1105, 188] on td "CT-4211216-00079" at bounding box center [1177, 179] width 145 height 48
drag, startPoint x: 1065, startPoint y: 236, endPoint x: 772, endPoint y: 236, distance: 292.9
click at [772, 236] on tr "B-V-5MQG9MV N/A N/A High 25 166% 3511.54 0.4:RTR01 N/A DX080 Juniper QFX10002-6…" at bounding box center [973, 227] width 1561 height 48
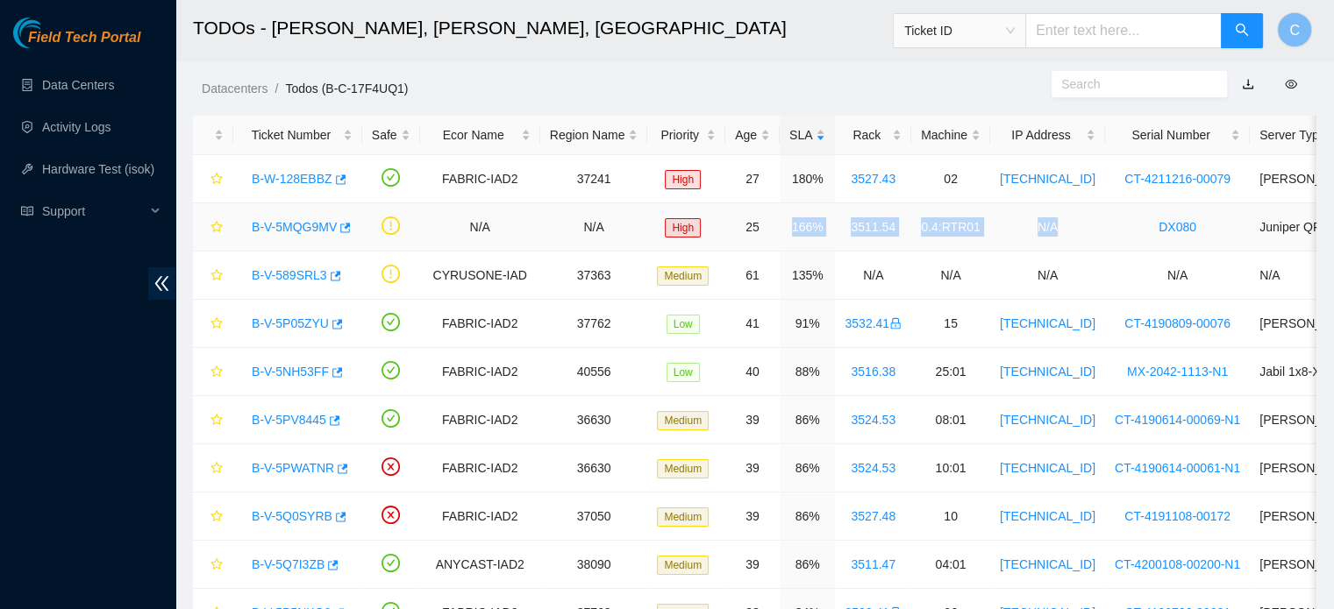
click at [780, 236] on td "166%" at bounding box center [807, 227] width 55 height 48
click at [780, 244] on td "166%" at bounding box center [807, 227] width 55 height 48
drag, startPoint x: 782, startPoint y: 230, endPoint x: 809, endPoint y: 231, distance: 27.2
click at [809, 231] on td "166%" at bounding box center [807, 227] width 55 height 48
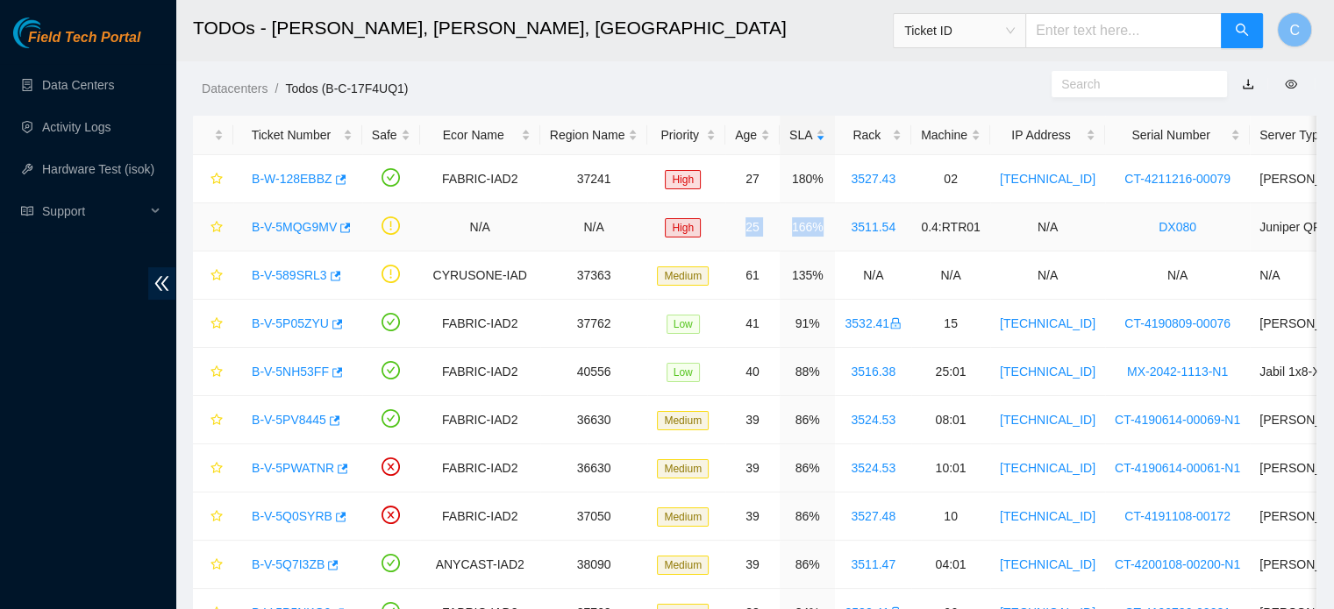
drag, startPoint x: 809, startPoint y: 231, endPoint x: 736, endPoint y: 232, distance: 73.7
click at [736, 232] on tr "B-V-5MQG9MV N/A N/A High 25 166% 3511.54 0.4:RTR01 N/A DX080 Juniper QFX10002-6…" at bounding box center [973, 227] width 1561 height 48
click at [736, 232] on td "25" at bounding box center [752, 227] width 54 height 48
drag, startPoint x: 736, startPoint y: 231, endPoint x: 810, endPoint y: 235, distance: 74.7
click at [810, 235] on tr "B-V-5MQG9MV N/A N/A High 25 166% 3511.54 0.4:RTR01 N/A DX080 Juniper QFX10002-6…" at bounding box center [973, 227] width 1561 height 48
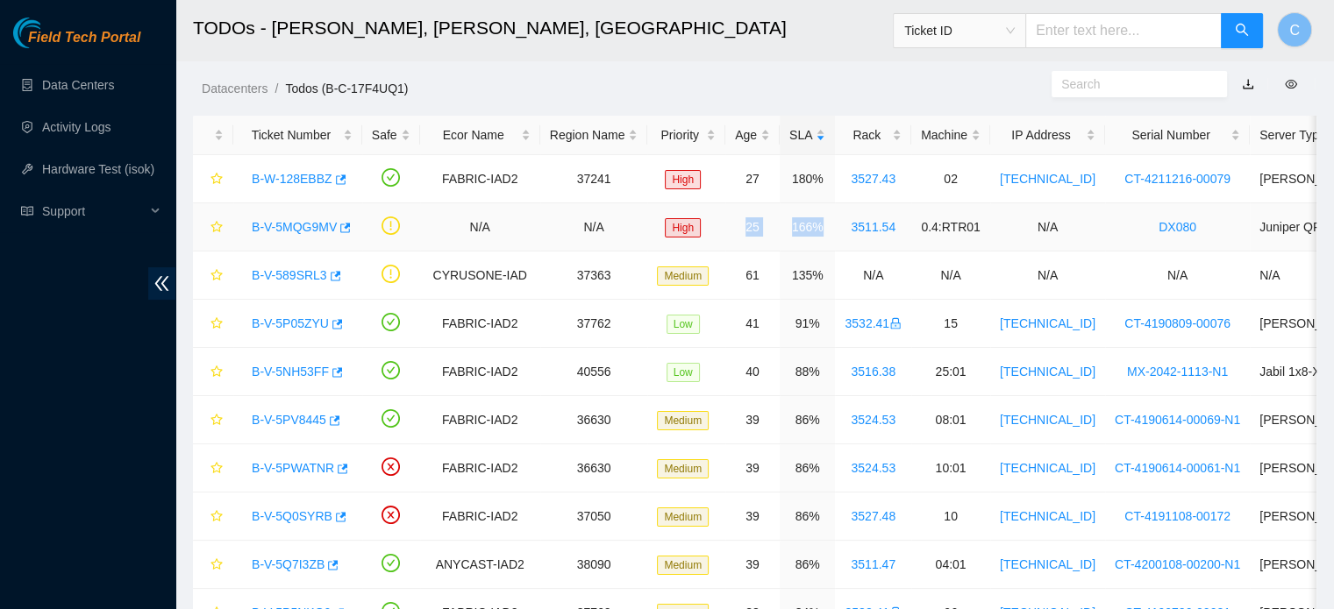
click at [810, 235] on td "166%" at bounding box center [807, 227] width 55 height 48
drag, startPoint x: 810, startPoint y: 230, endPoint x: 737, endPoint y: 225, distance: 73.8
click at [737, 225] on tr "B-V-5MQG9MV N/A N/A High 25 166% 3511.54 0.4:RTR01 N/A DX080 Juniper QFX10002-6…" at bounding box center [973, 227] width 1561 height 48
click at [737, 225] on td "25" at bounding box center [752, 227] width 54 height 48
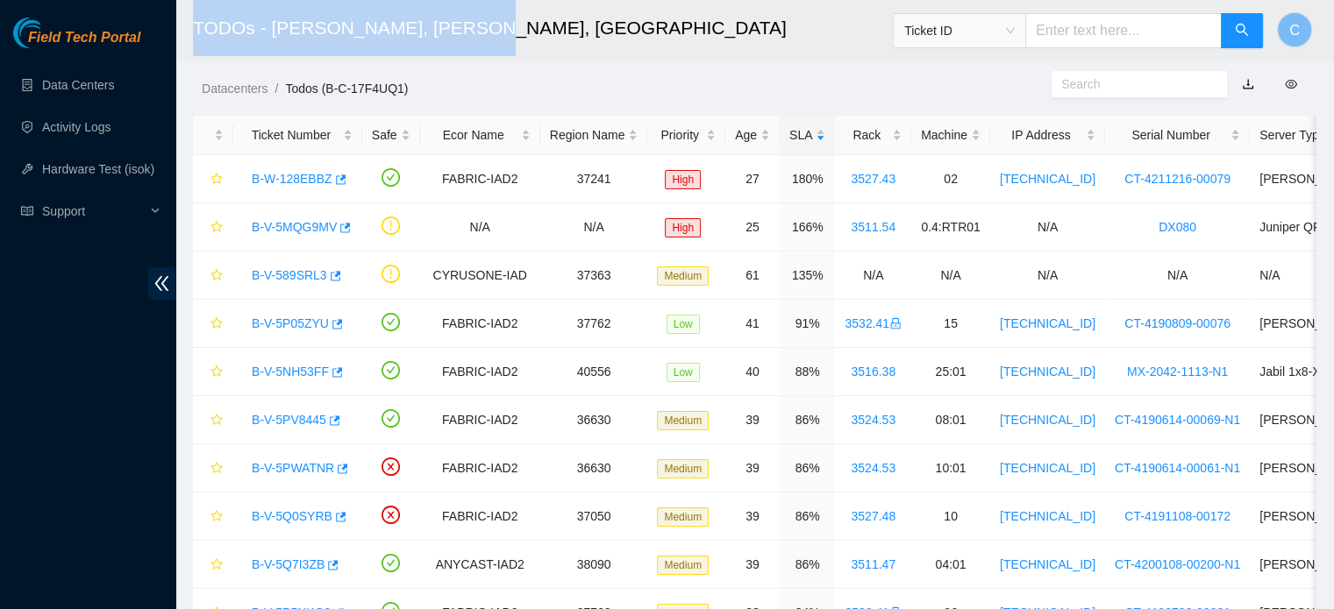
drag, startPoint x: 453, startPoint y: 18, endPoint x: 191, endPoint y: 57, distance: 264.2
click at [191, 57] on header "TODOs - [PERSON_NAME], [PERSON_NAME], [GEOGRAPHIC_DATA] Ticket ID C" at bounding box center [842, 30] width 1334 height 61
drag, startPoint x: 193, startPoint y: 30, endPoint x: 453, endPoint y: 27, distance: 260.5
click at [453, 27] on h2 "TODOs - [PERSON_NAME], [PERSON_NAME], [GEOGRAPHIC_DATA]" at bounding box center [647, 28] width 909 height 56
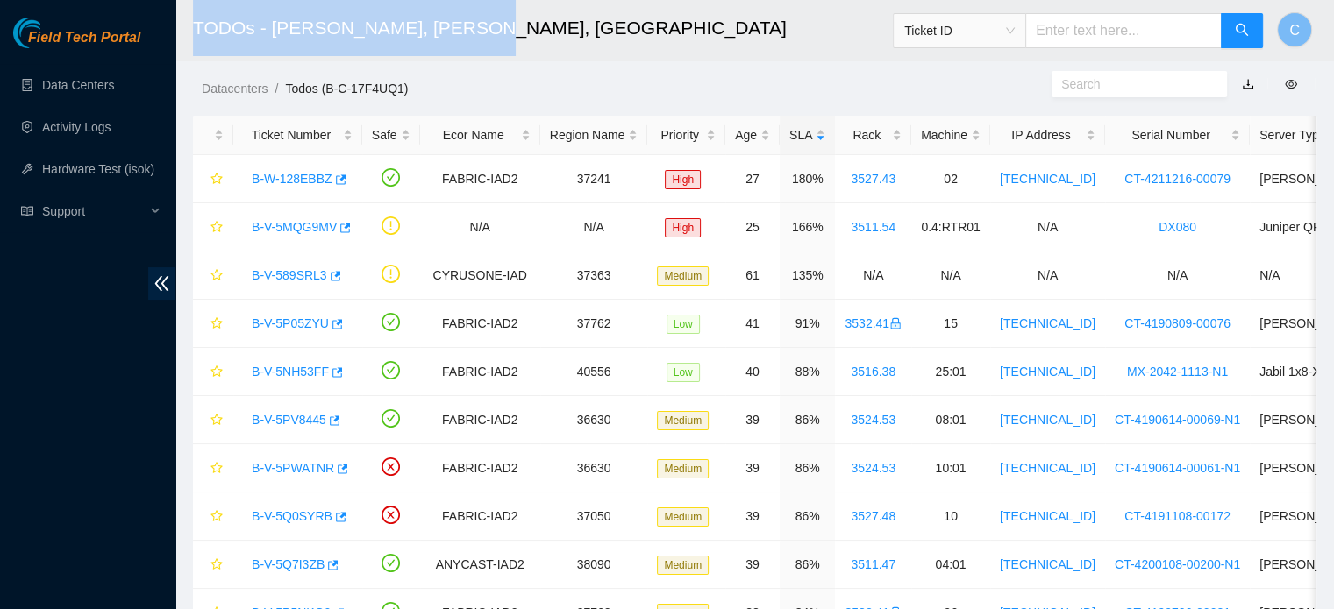
click at [453, 27] on h2 "TODOs - [PERSON_NAME], [PERSON_NAME], [GEOGRAPHIC_DATA]" at bounding box center [647, 28] width 909 height 56
